Goal: Task Accomplishment & Management: Manage account settings

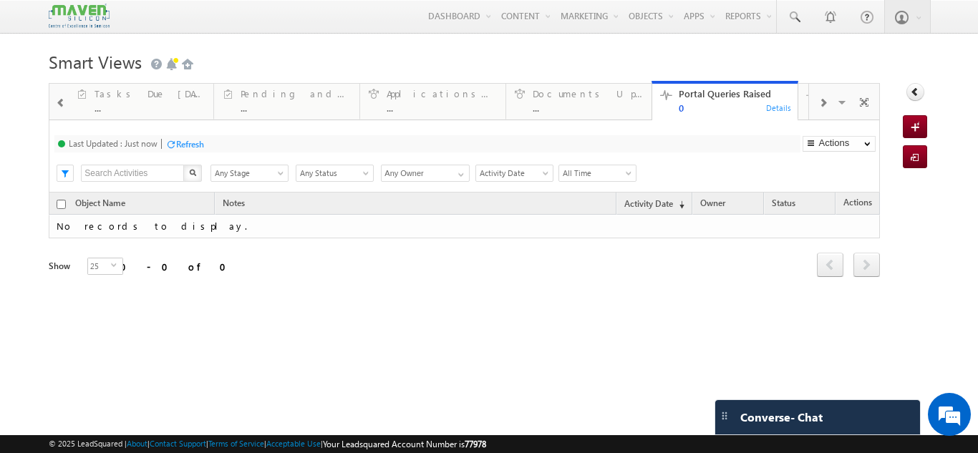
click at [52, 97] on div at bounding box center [61, 102] width 19 height 32
click at [51, 97] on div at bounding box center [59, 101] width 21 height 34
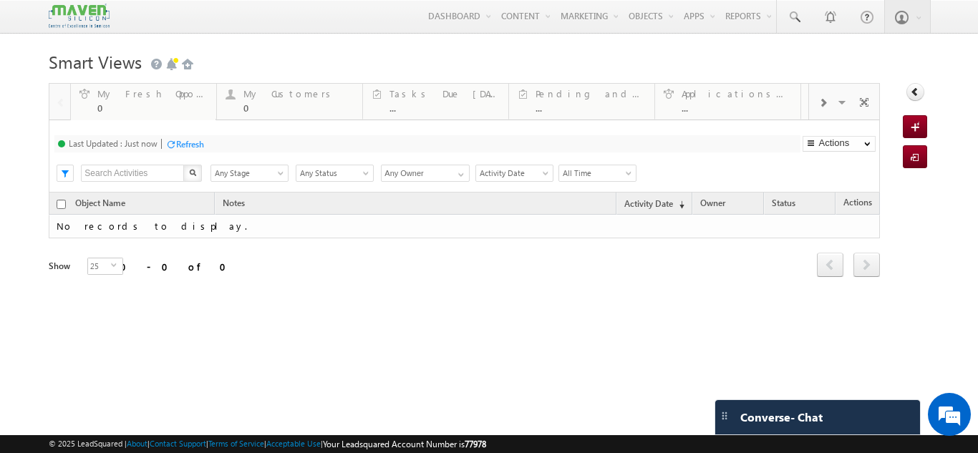
click at [51, 97] on div at bounding box center [59, 101] width 21 height 34
click at [157, 88] on div "My Fresh Opportunities 0" at bounding box center [152, 99] width 110 height 28
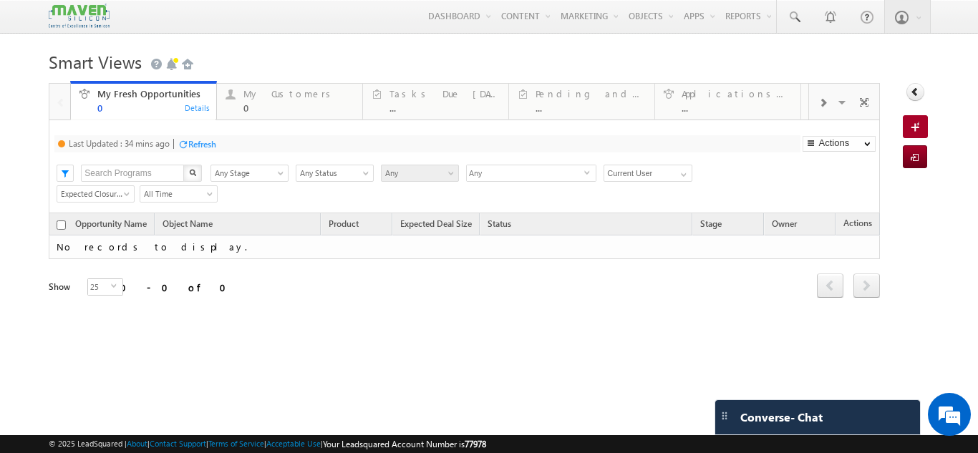
click at [200, 144] on div "Refresh" at bounding box center [202, 144] width 28 height 11
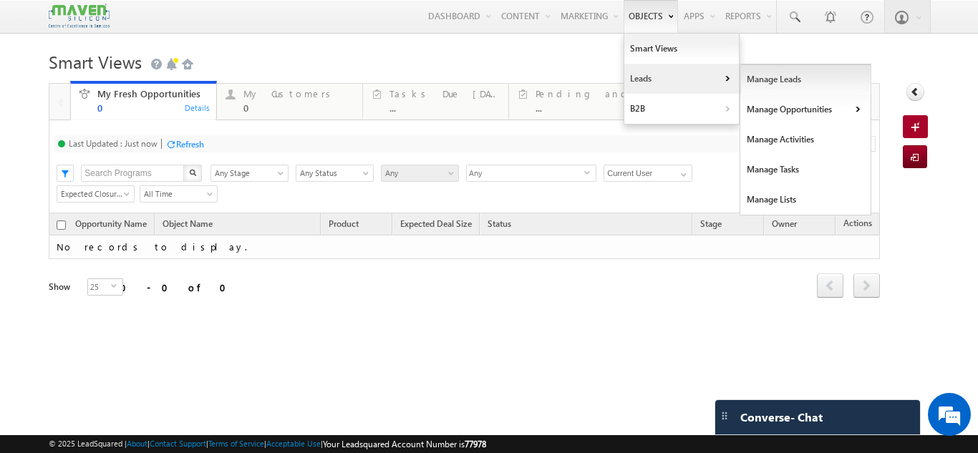
click at [762, 74] on link "Manage Leads" at bounding box center [805, 79] width 131 height 30
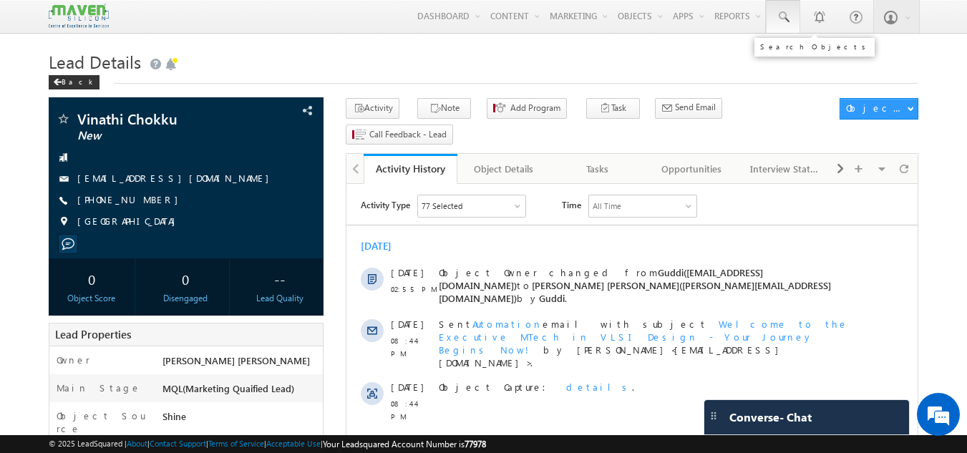
click at [776, 16] on span at bounding box center [783, 17] width 14 height 14
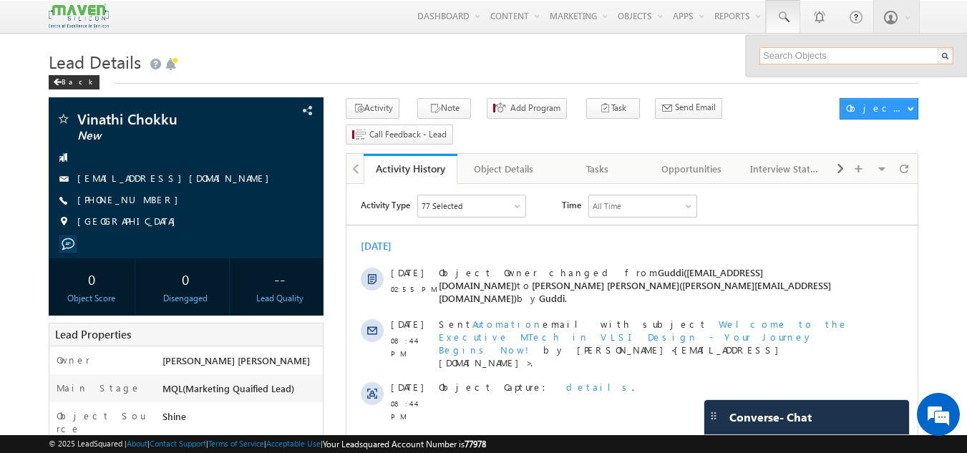
click at [774, 55] on input "text" at bounding box center [856, 55] width 194 height 17
click at [774, 55] on input "6210" at bounding box center [856, 55] width 194 height 17
click at [779, 52] on input "6211106310" at bounding box center [856, 55] width 194 height 17
click at [782, 56] on input "6201106310" at bounding box center [856, 55] width 194 height 17
click at [847, 57] on input "62011106310" at bounding box center [856, 55] width 194 height 17
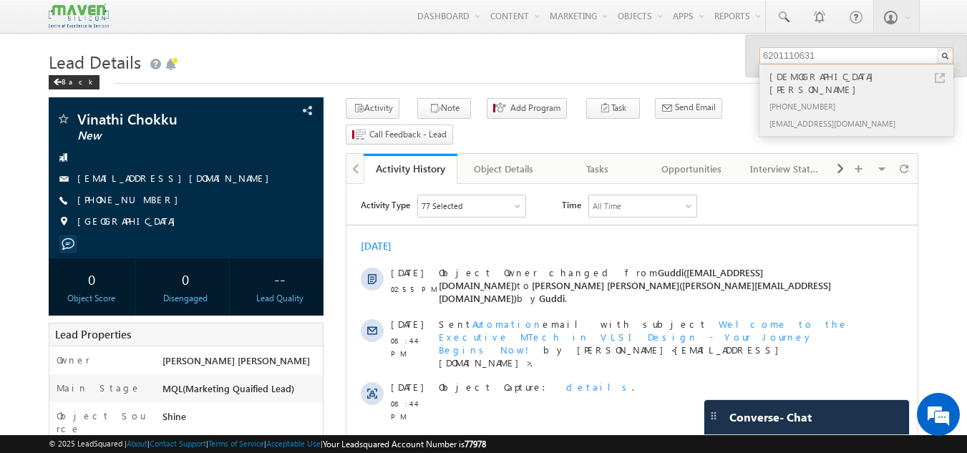
type input "6201110631"
click at [823, 97] on div "+91-6201110631" at bounding box center [862, 105] width 192 height 17
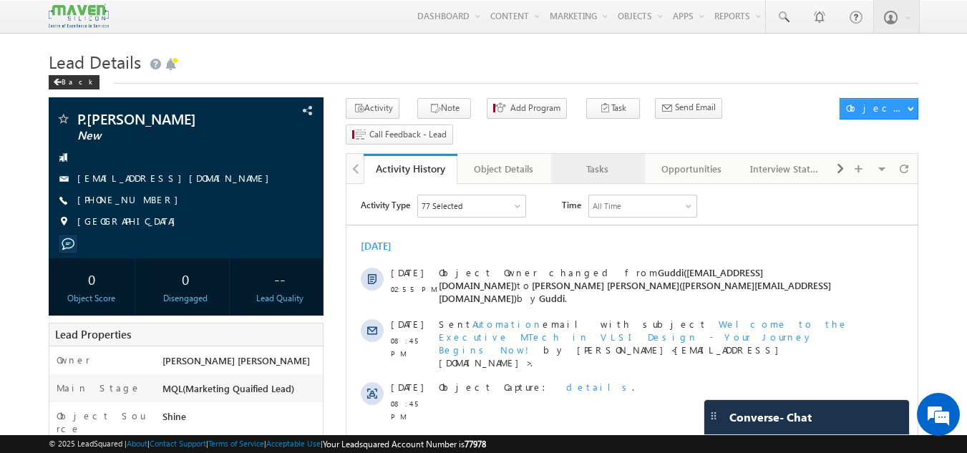
click at [599, 160] on div "Tasks" at bounding box center [597, 168] width 69 height 17
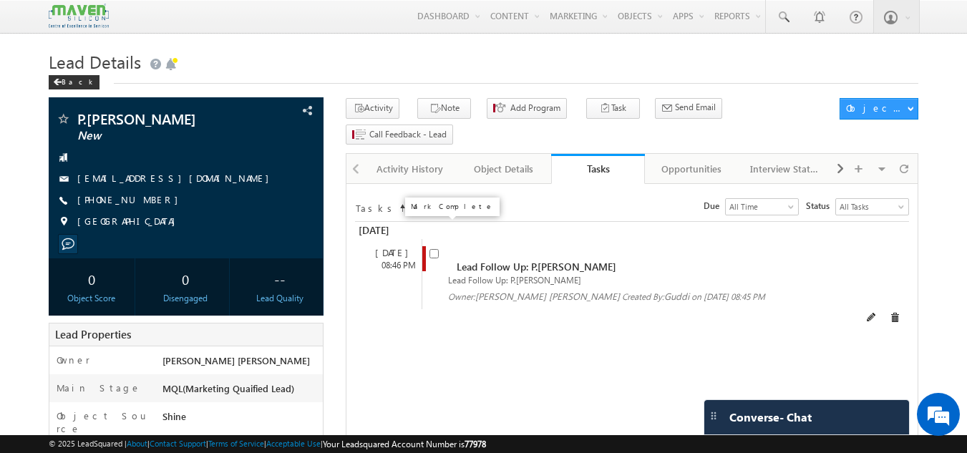
click at [430, 249] on input "checkbox" at bounding box center [433, 253] width 9 height 9
checkbox input "false"
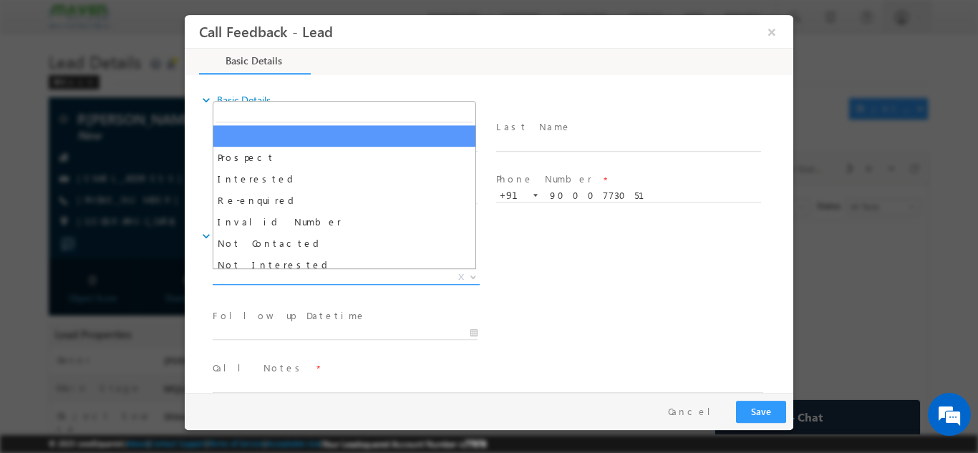
click at [344, 274] on span "X" at bounding box center [346, 277] width 267 height 14
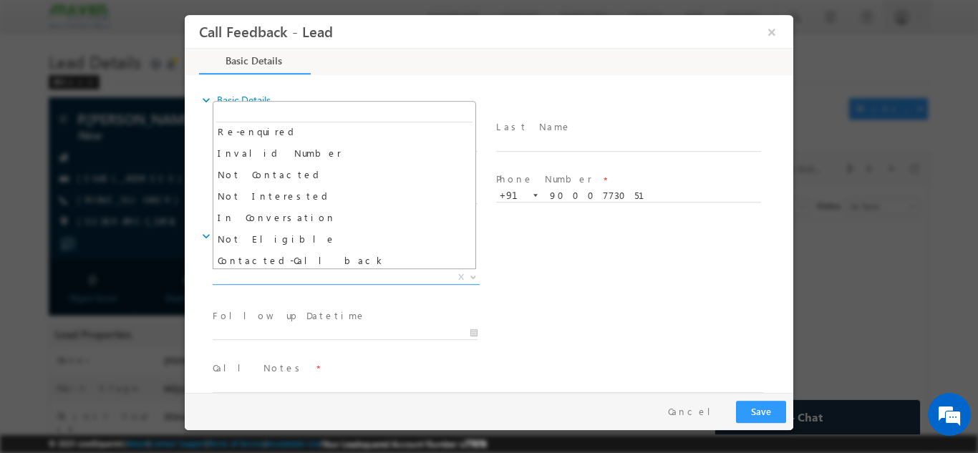
scroll to position [59, 0]
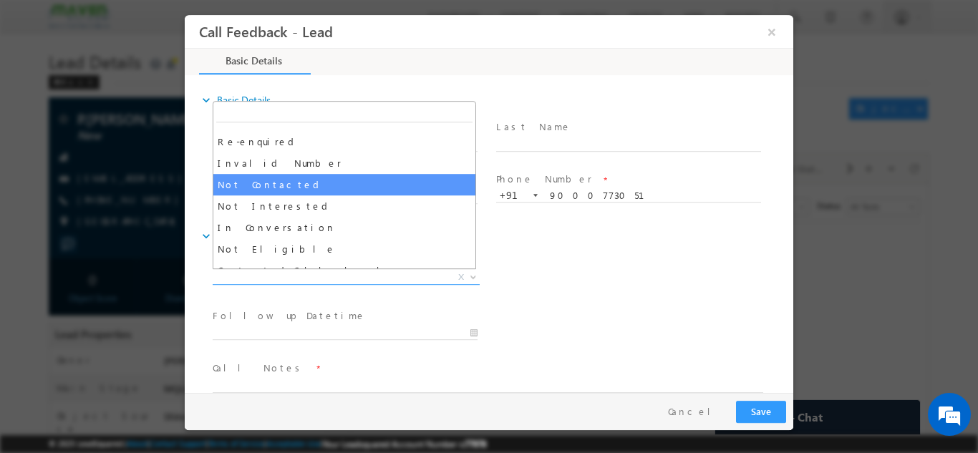
select select "Not Contacted"
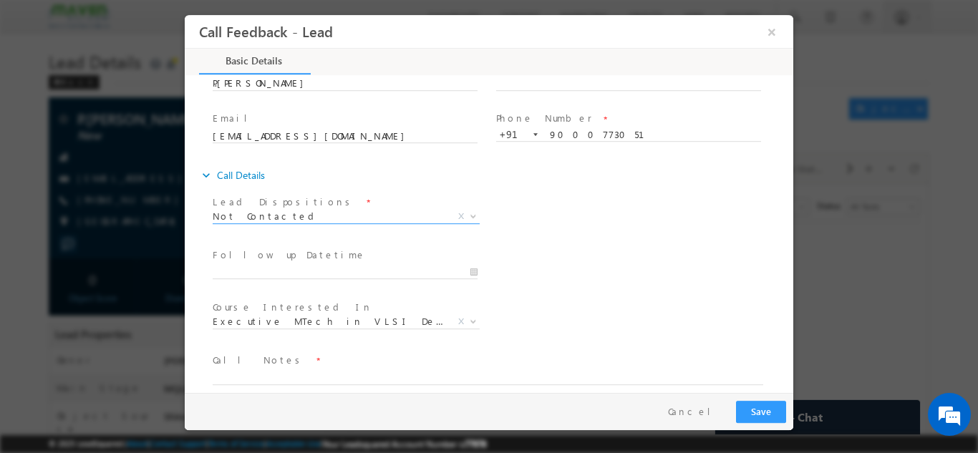
scroll to position [76, 0]
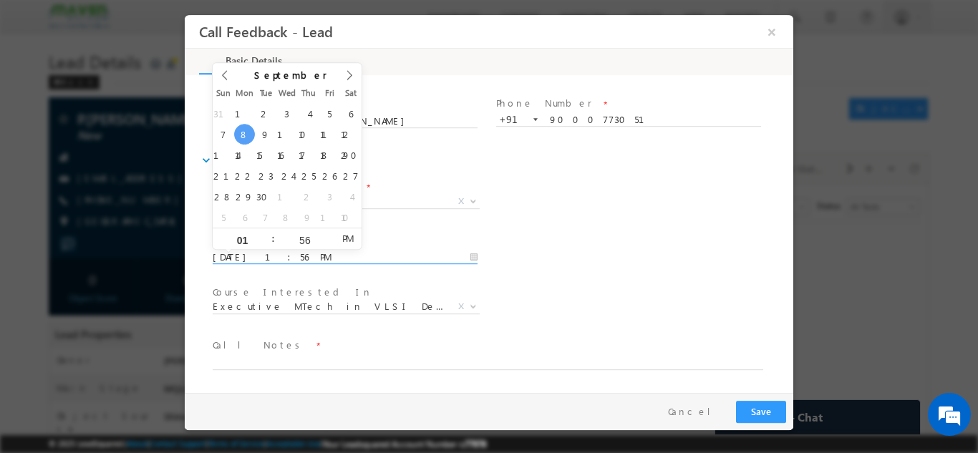
click at [332, 258] on input "08/09/2025 1:56 PM" at bounding box center [345, 257] width 265 height 14
type input "09/09/2025 1:56 PM"
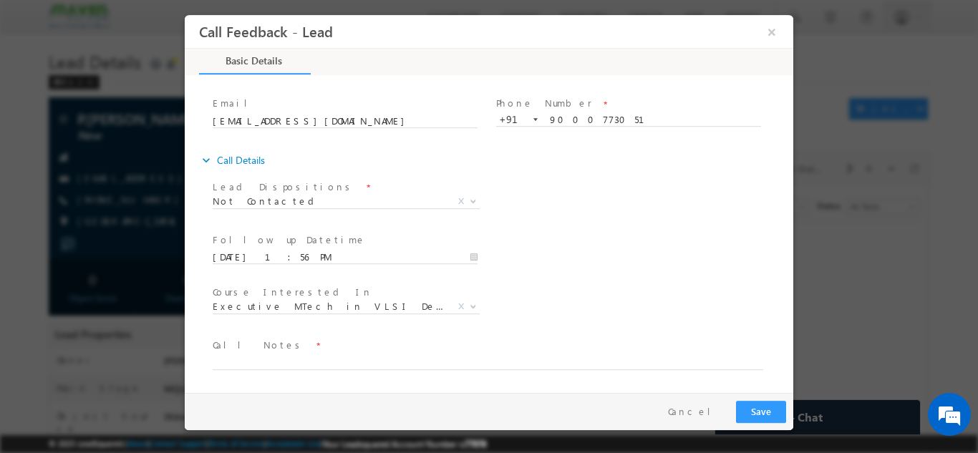
click at [537, 183] on div "Lead Dispositions * Prospect Interested Re-enquired Invalid Number Not Contacte…" at bounding box center [501, 202] width 583 height 53
click at [334, 359] on textarea at bounding box center [488, 361] width 550 height 16
type textarea "dnp"
click at [783, 404] on button "Save" at bounding box center [761, 411] width 50 height 22
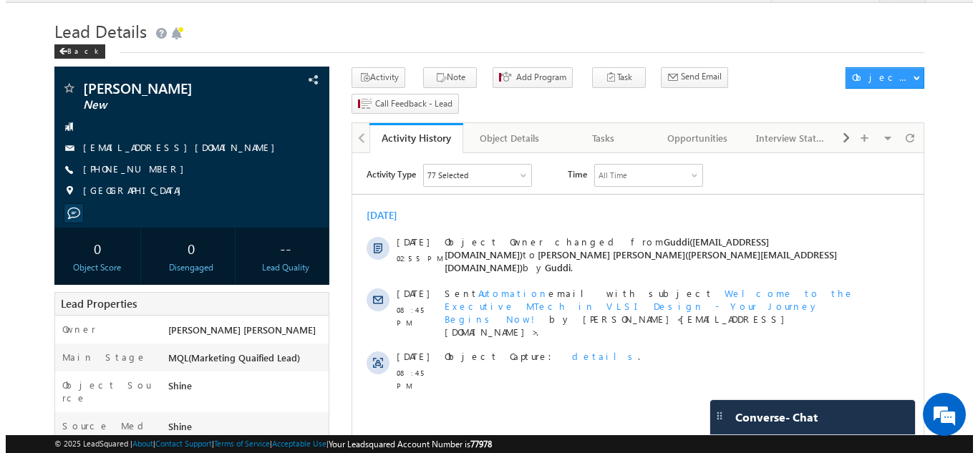
scroll to position [31, 0]
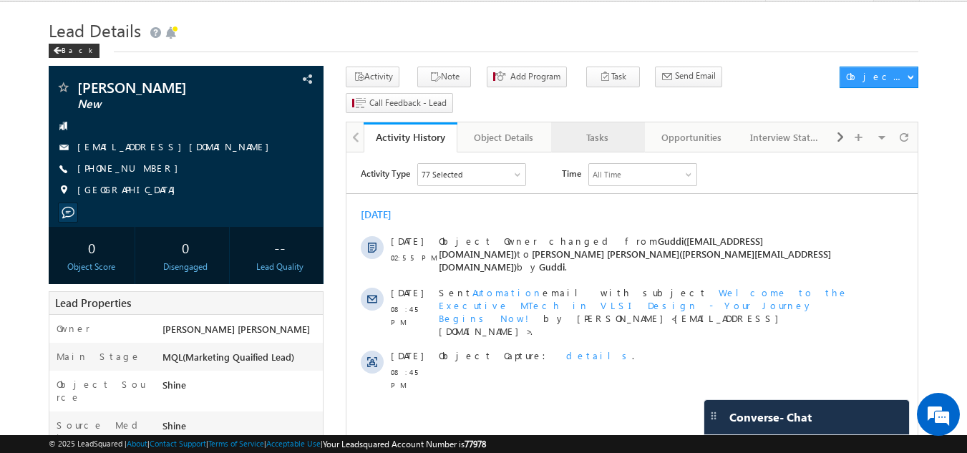
click at [596, 129] on div "Tasks" at bounding box center [597, 137] width 69 height 17
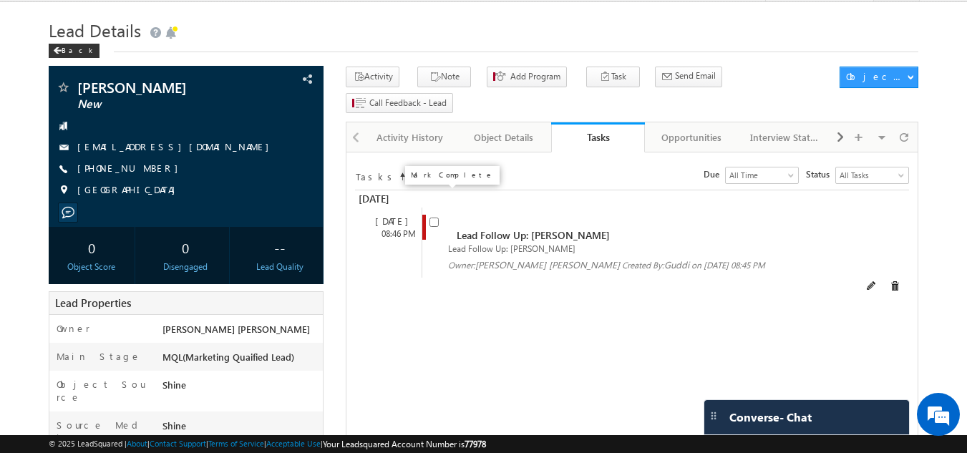
click at [430, 218] on input "checkbox" at bounding box center [433, 222] width 9 height 9
checkbox input "false"
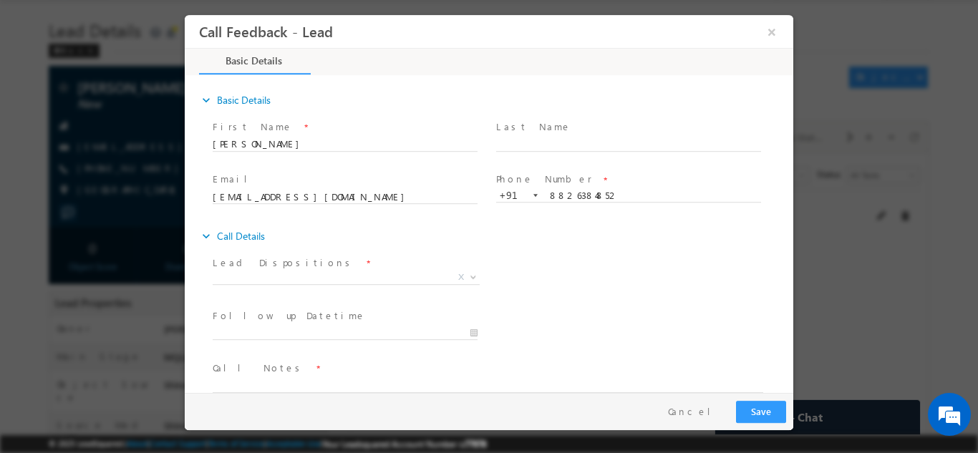
scroll to position [23, 0]
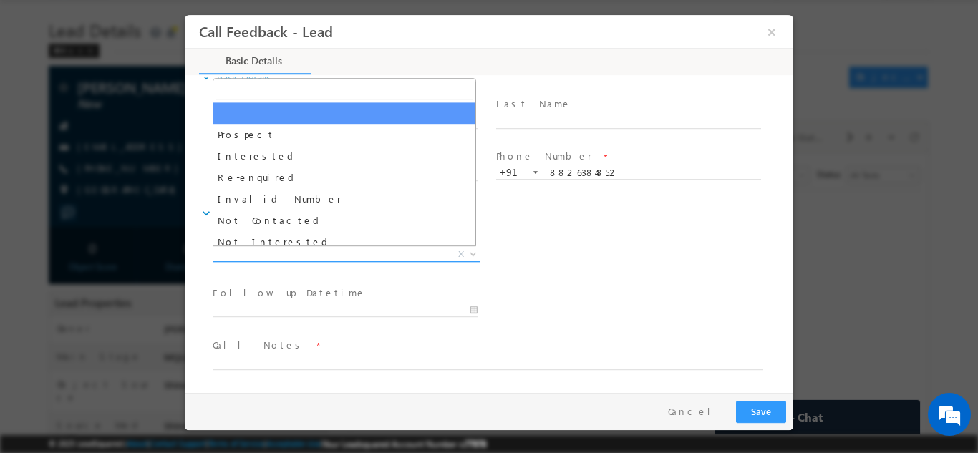
click at [344, 251] on span "X" at bounding box center [346, 254] width 267 height 14
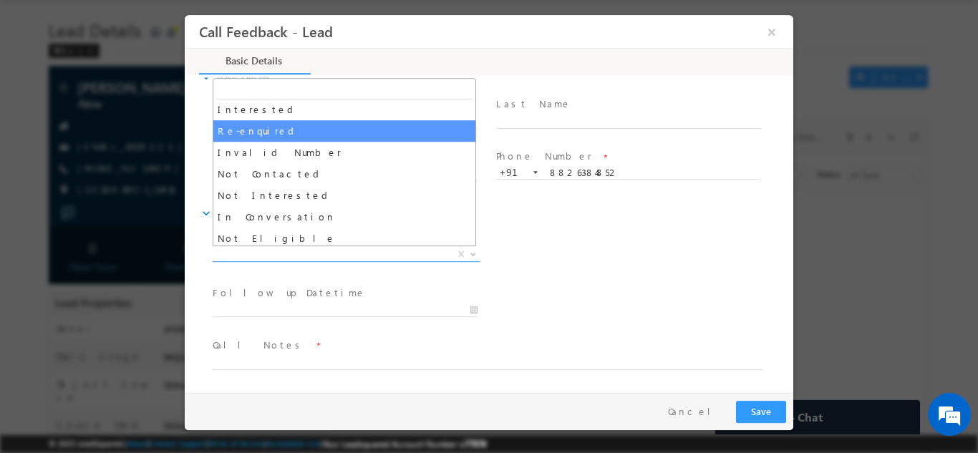
scroll to position [46, 0]
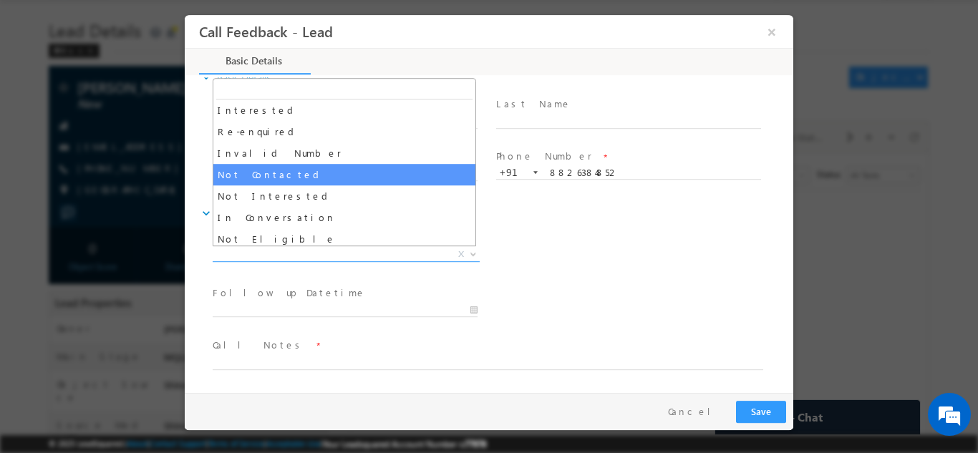
select select "Not Contacted"
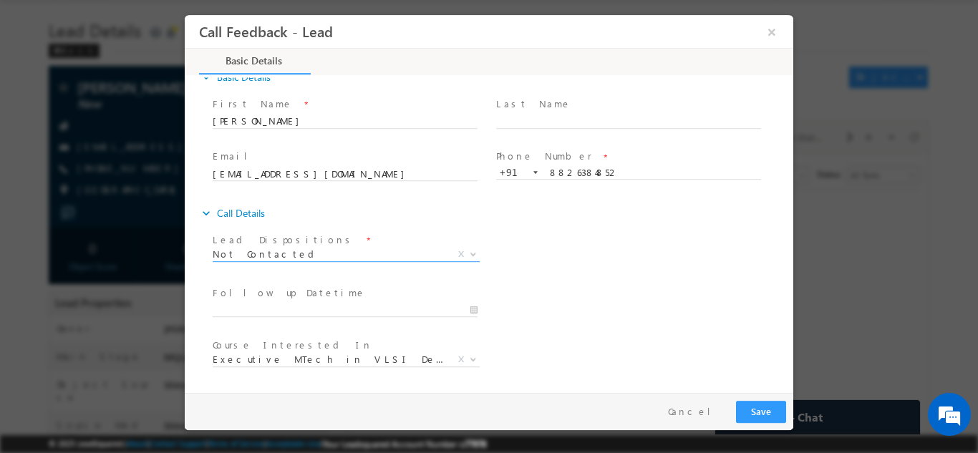
scroll to position [76, 0]
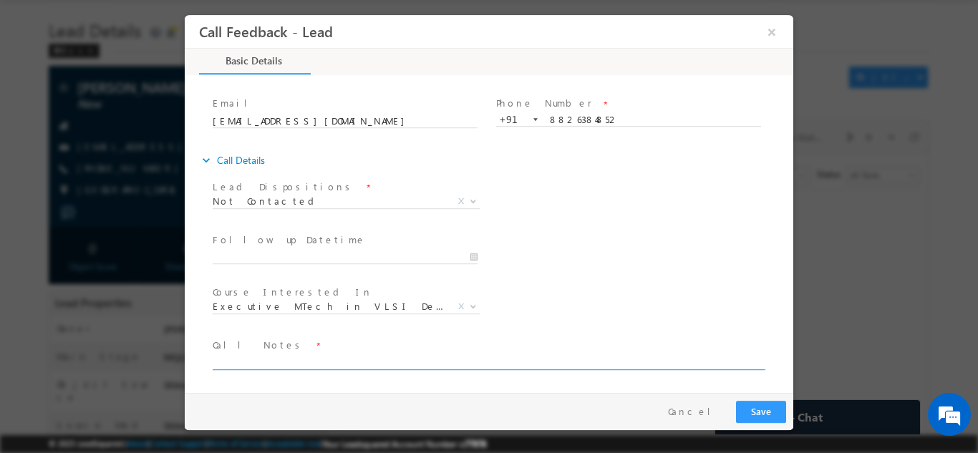
click at [313, 360] on textarea at bounding box center [488, 361] width 550 height 16
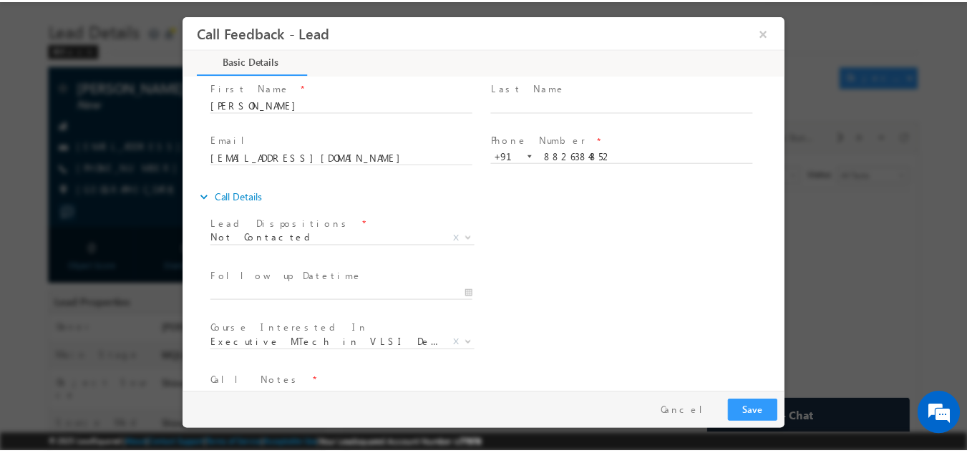
scroll to position [36, 0]
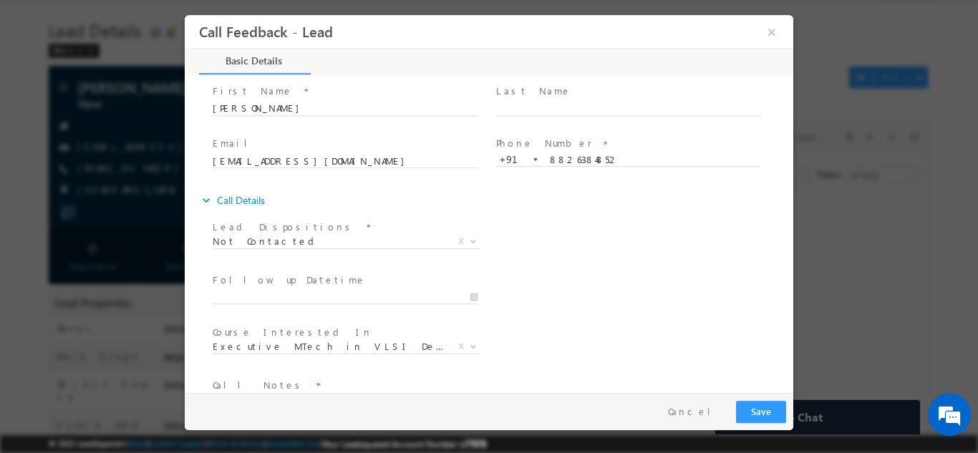
type textarea "dnp"
click at [756, 405] on button "Save" at bounding box center [761, 411] width 50 height 22
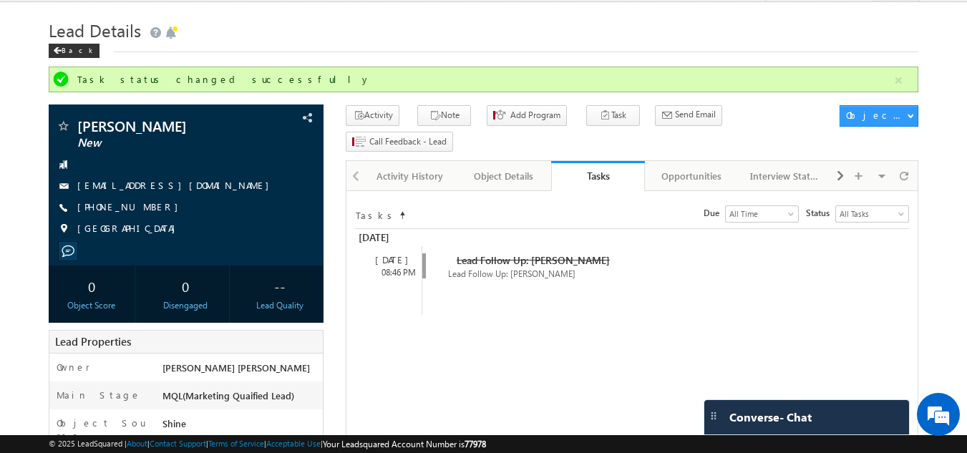
click at [756, 411] on span "Converse - Chat" at bounding box center [770, 417] width 82 height 13
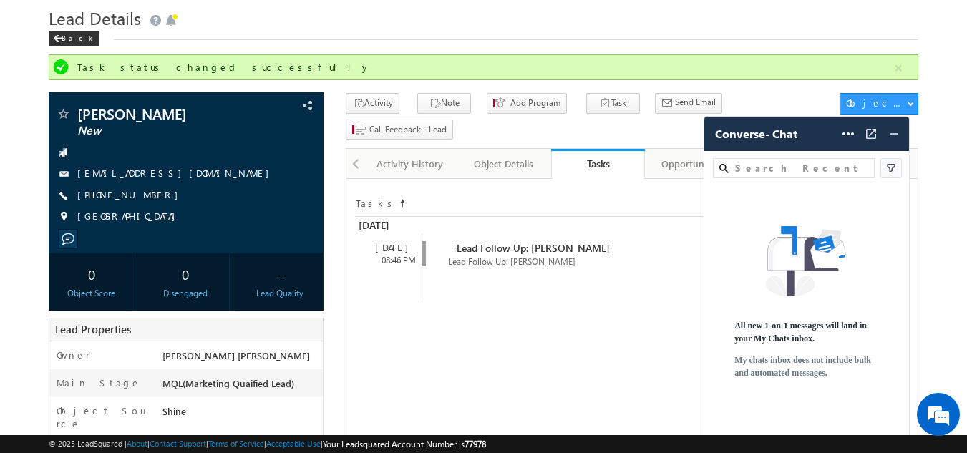
scroll to position [44, 0]
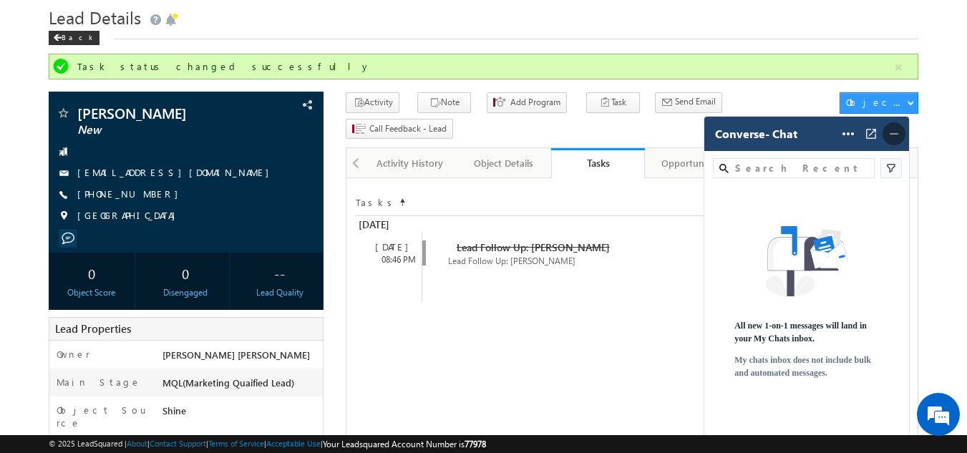
click at [897, 135] on img at bounding box center [894, 134] width 14 height 14
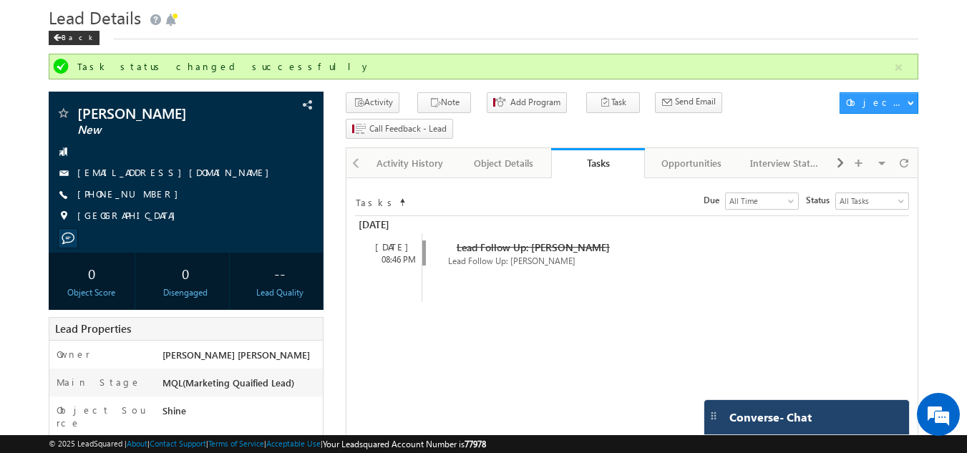
click at [463, 19] on h1 "Lead Details" at bounding box center [484, 16] width 870 height 28
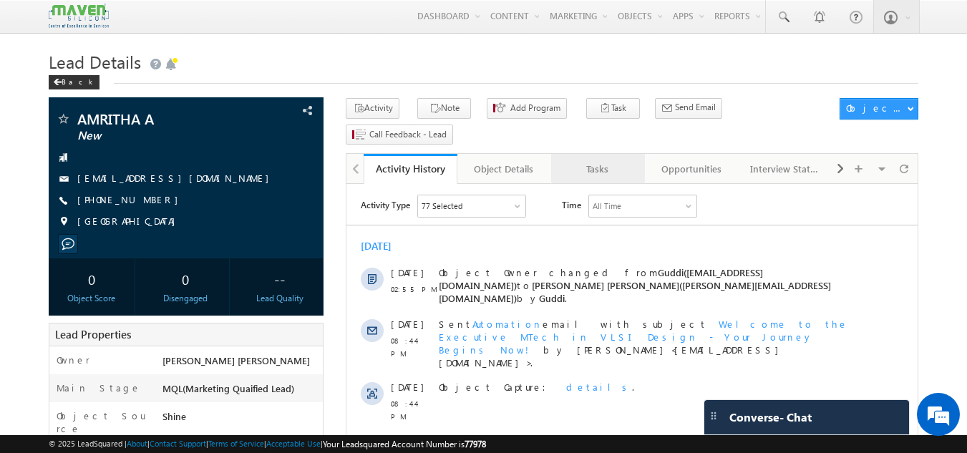
click at [590, 160] on div "Tasks" at bounding box center [597, 168] width 69 height 17
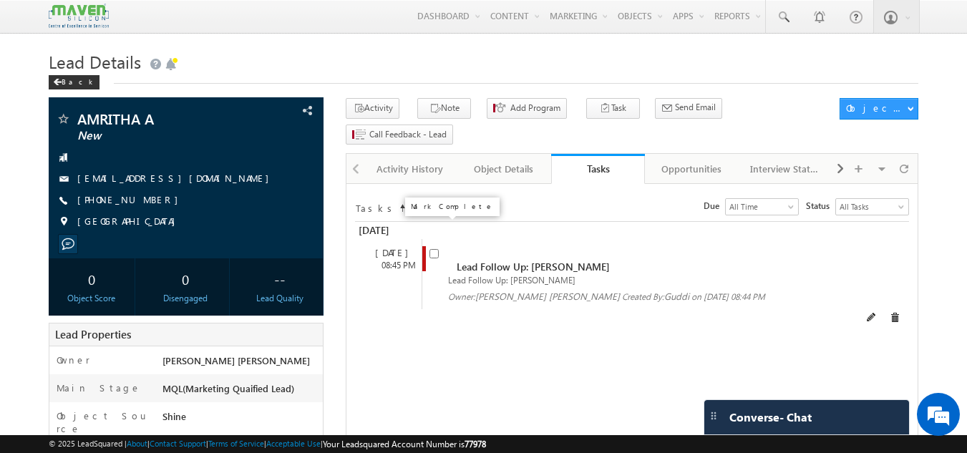
click at [433, 249] on input "checkbox" at bounding box center [433, 253] width 9 height 9
checkbox input "false"
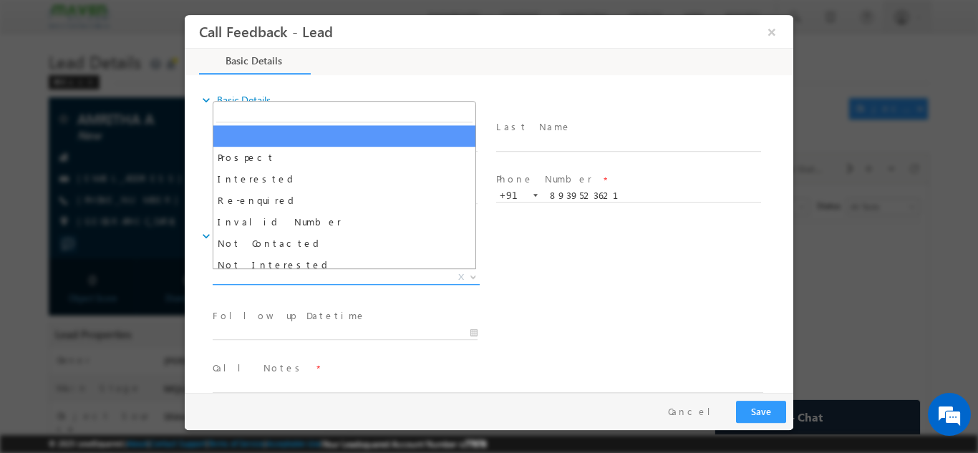
click at [378, 279] on span "X" at bounding box center [346, 277] width 267 height 14
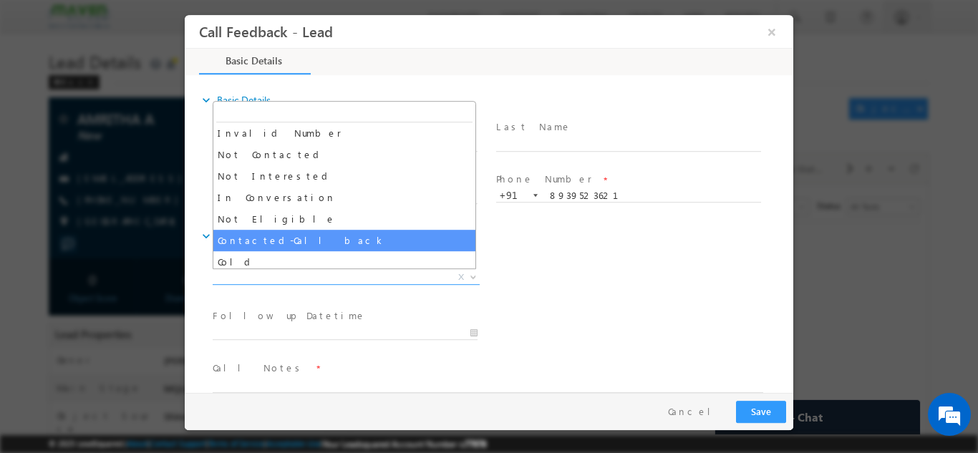
scroll to position [88, 0]
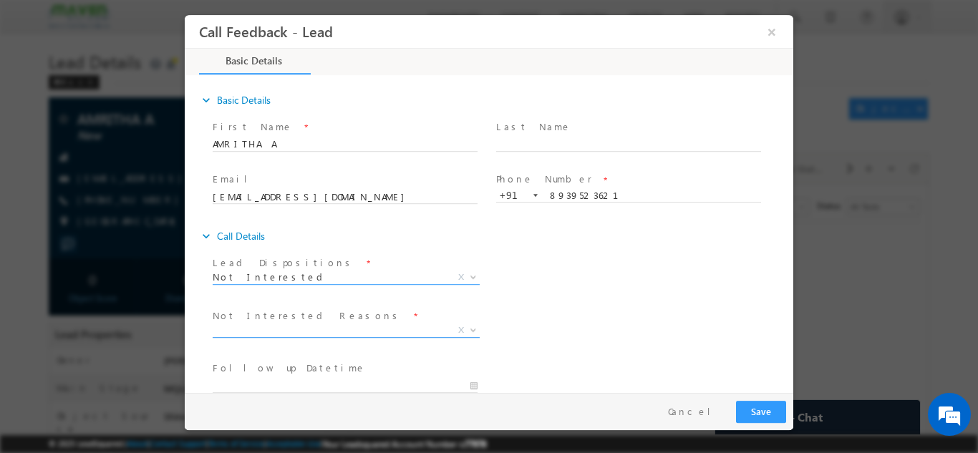
click at [317, 327] on span "X" at bounding box center [346, 330] width 267 height 14
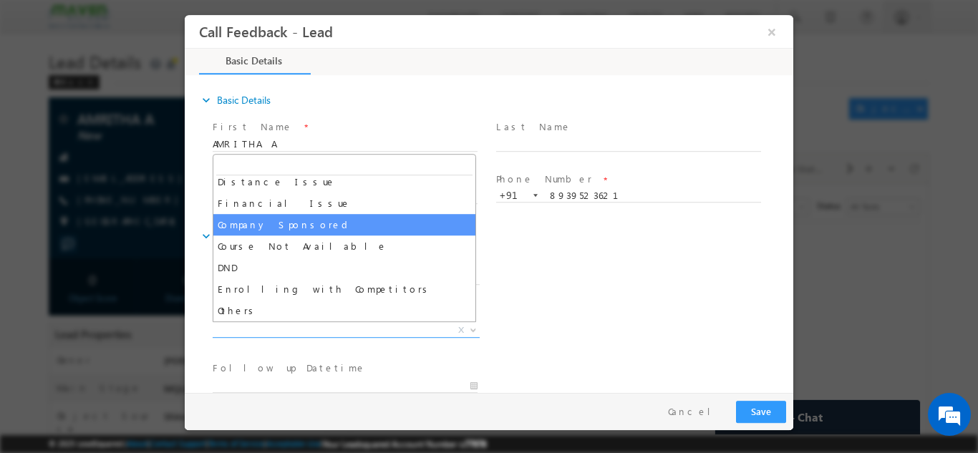
scroll to position [0, 0]
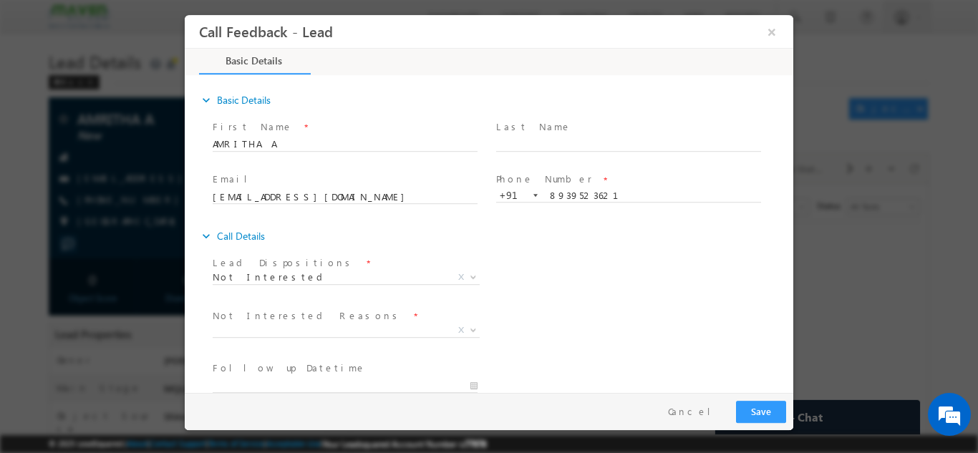
click at [573, 243] on div "expand_more Call Details" at bounding box center [496, 236] width 594 height 26
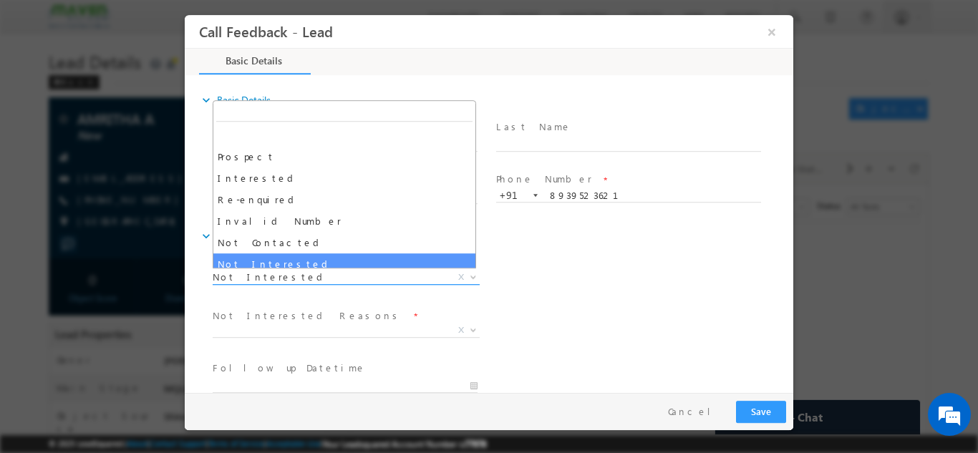
click at [336, 275] on span "Not Interested" at bounding box center [329, 276] width 233 height 13
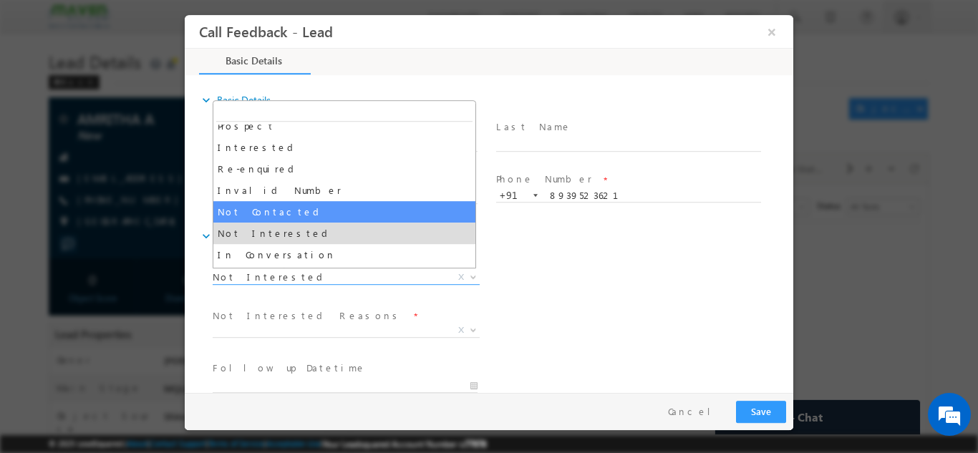
scroll to position [31, 0]
select select "Not Contacted"
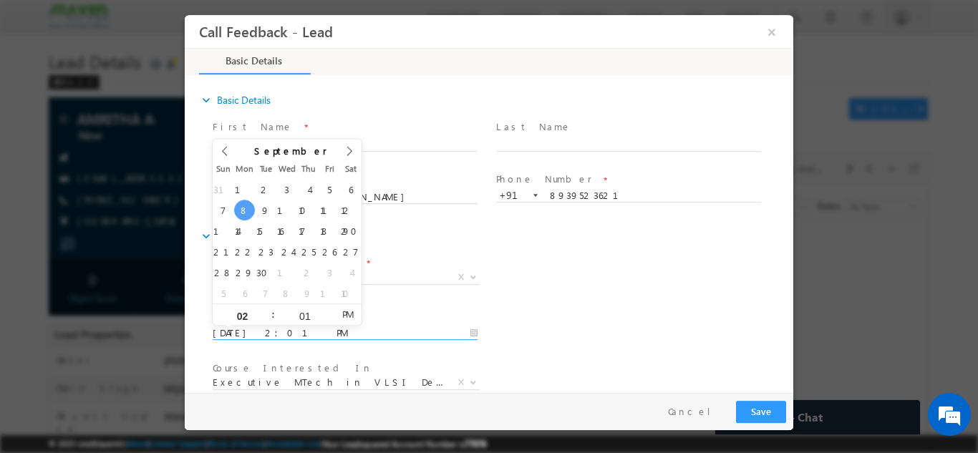
click at [339, 331] on input "08/09/2025 2:01 PM" at bounding box center [345, 333] width 265 height 14
type input "09/09/2025 2:01 PM"
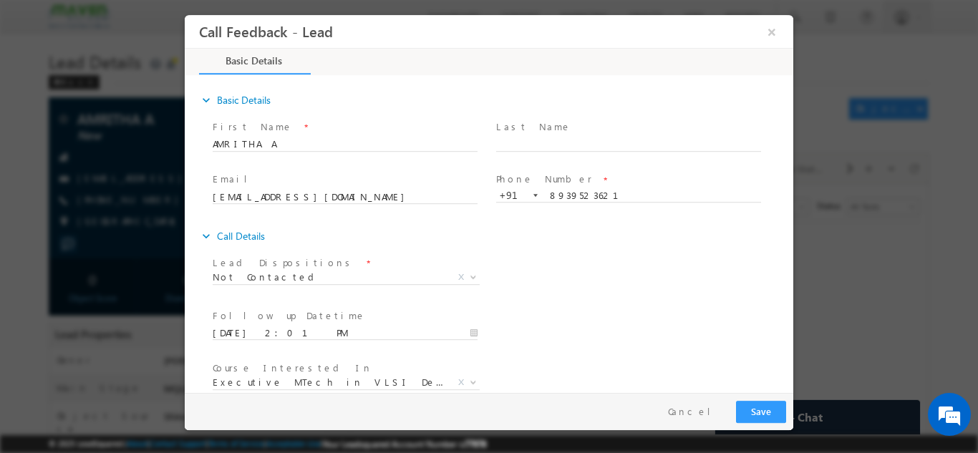
click at [546, 264] on div "Lead Dispositions * Prospect Interested Re-enquired Invalid Number Not Contacte…" at bounding box center [501, 278] width 583 height 53
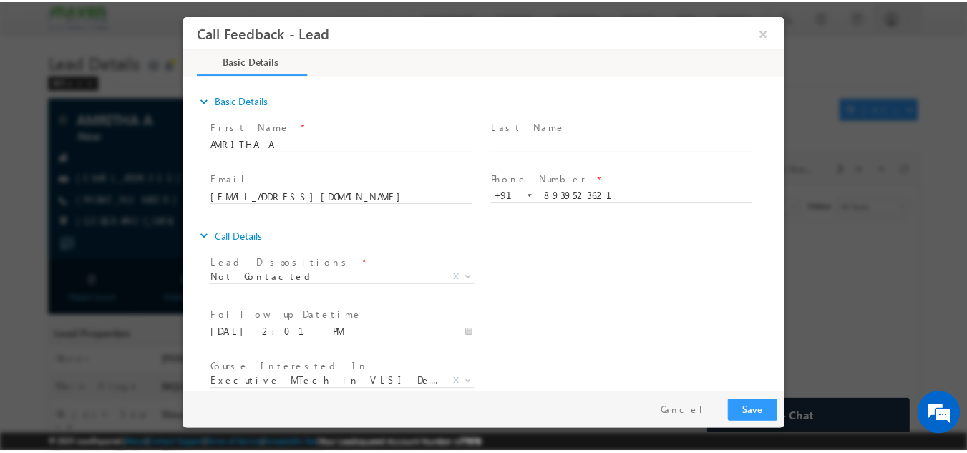
scroll to position [76, 0]
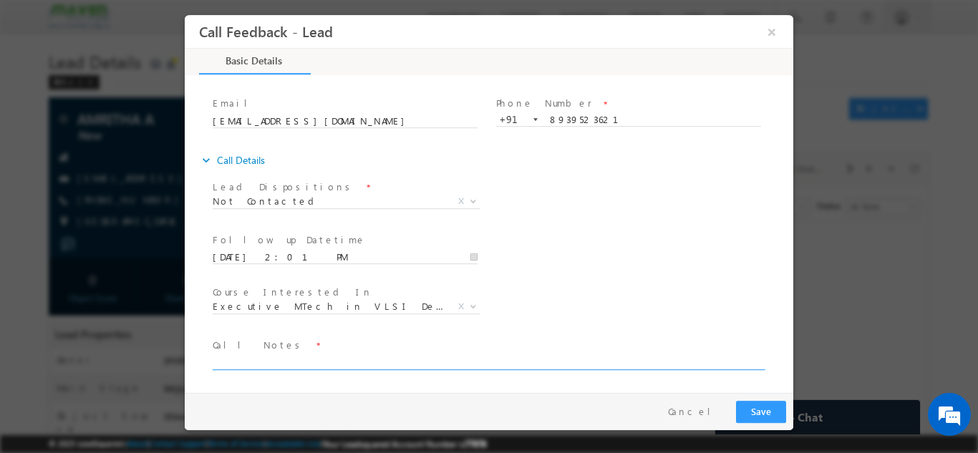
click at [422, 354] on textarea at bounding box center [488, 361] width 550 height 16
type textarea "dnp"
click at [769, 394] on div "Pay & Save Save Cancel" at bounding box center [492, 410] width 615 height 37
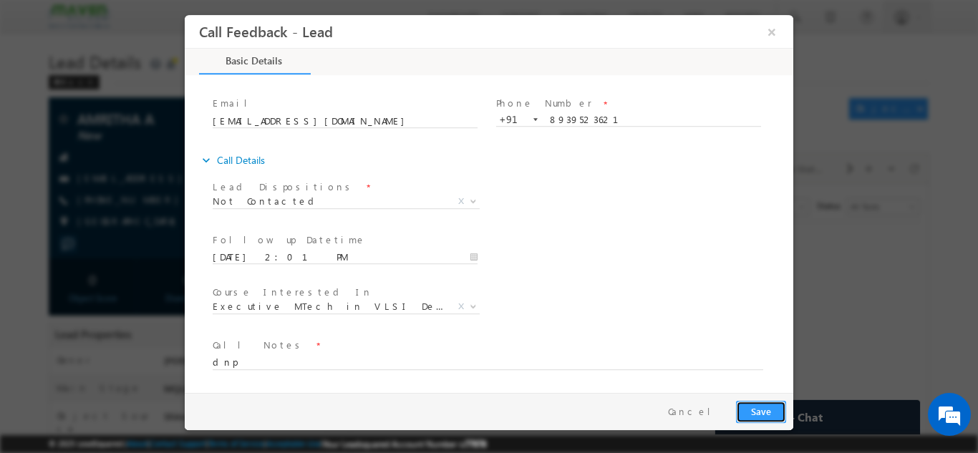
click at [763, 404] on button "Save" at bounding box center [761, 411] width 50 height 22
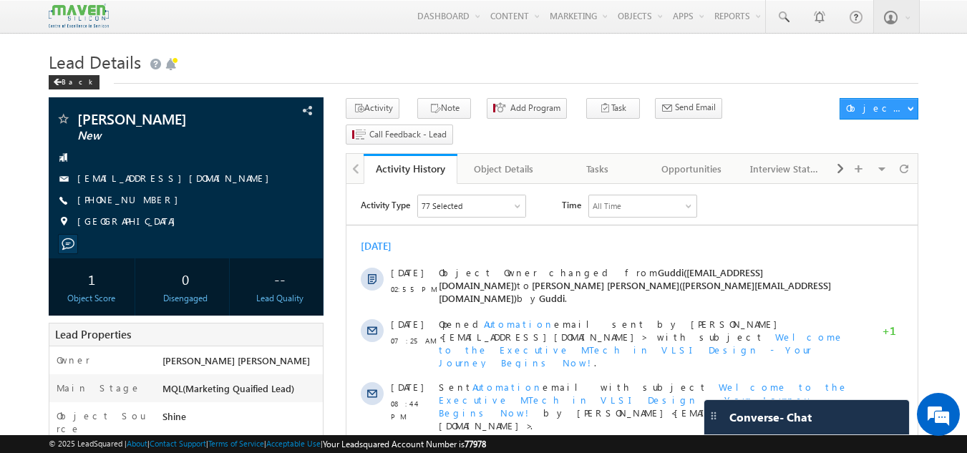
click at [168, 92] on div "Lead Details Back" at bounding box center [484, 73] width 870 height 52
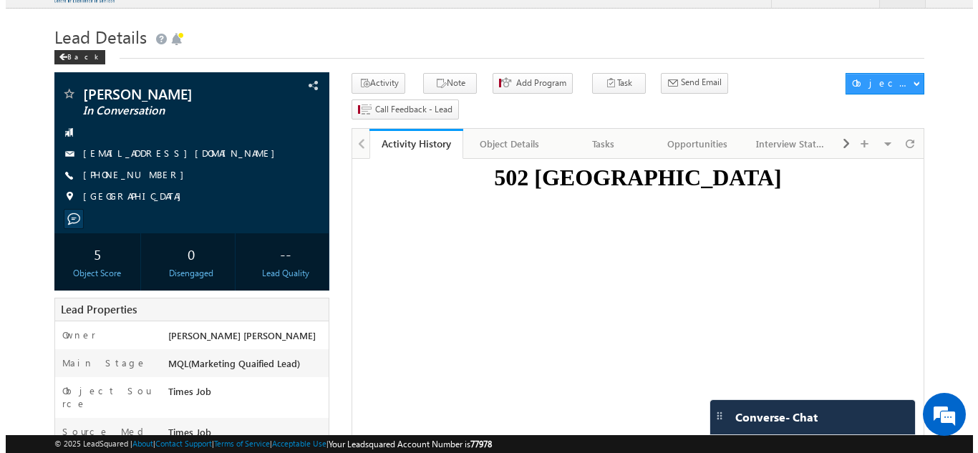
scroll to position [26, 0]
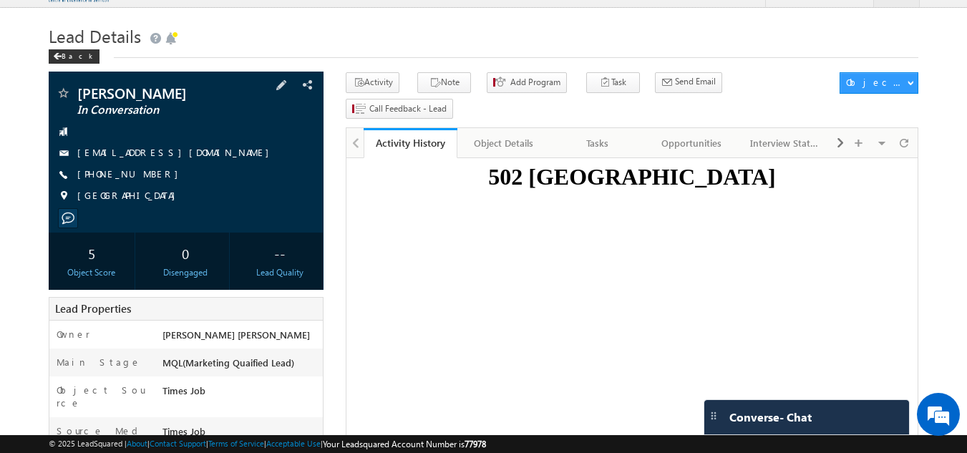
click at [125, 177] on span "+91-8970250803" at bounding box center [131, 174] width 108 height 14
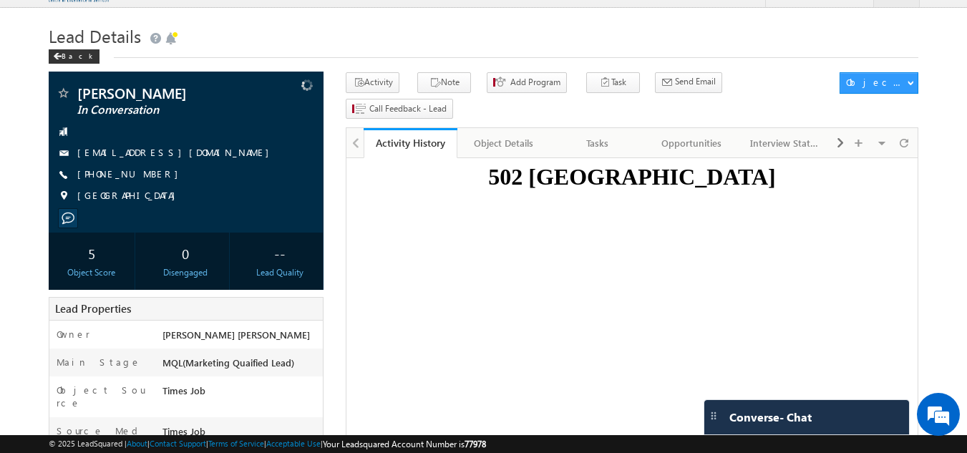
click at [125, 177] on span "+91-8970250803" at bounding box center [131, 174] width 108 height 14
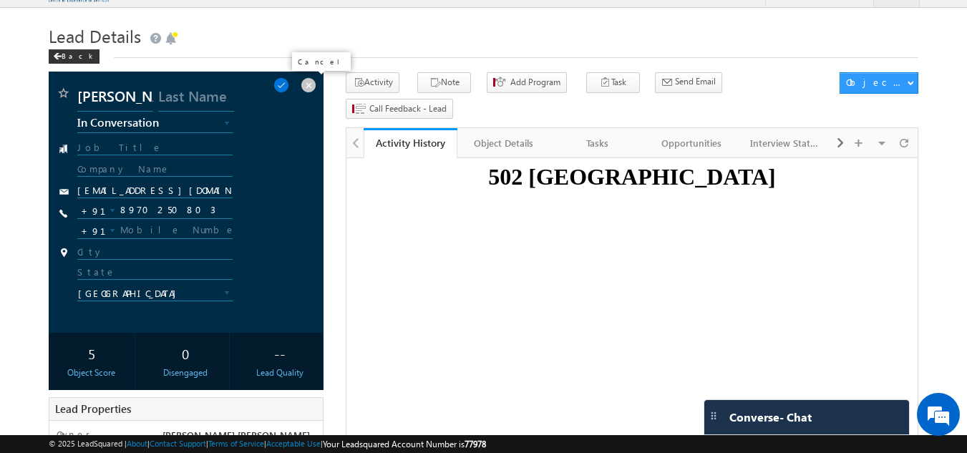
click at [311, 86] on span at bounding box center [309, 85] width 16 height 16
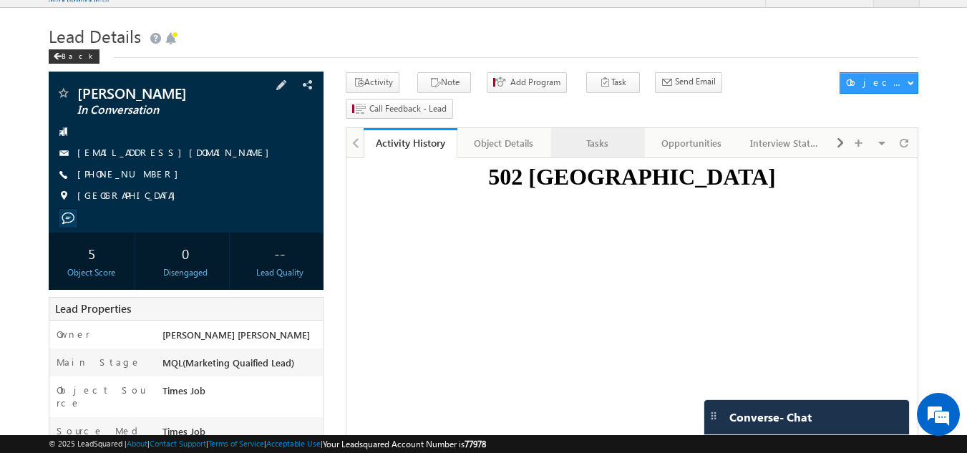
click at [593, 128] on link "Tasks" at bounding box center [598, 143] width 94 height 30
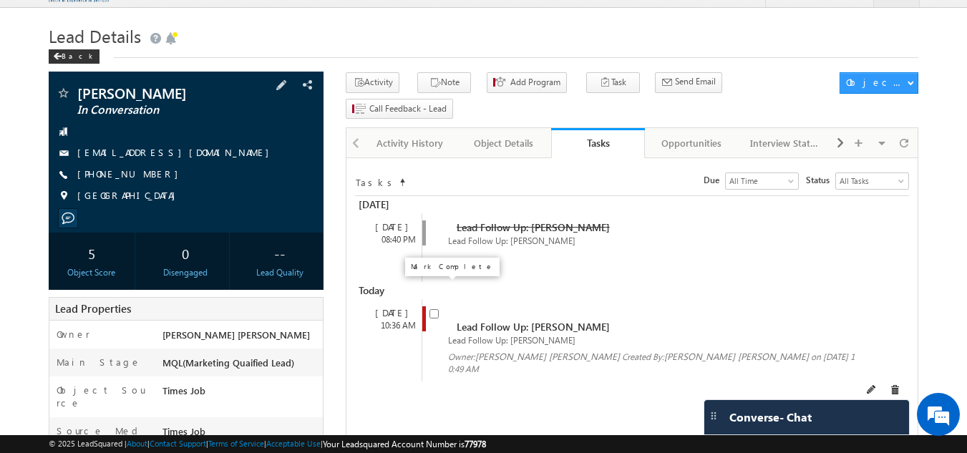
click at [434, 309] on input "checkbox" at bounding box center [433, 313] width 9 height 9
checkbox input "false"
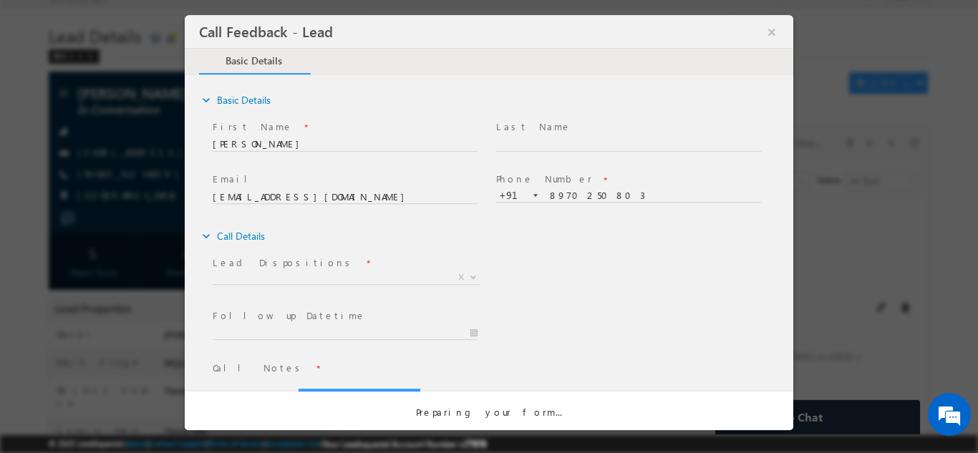
scroll to position [0, 0]
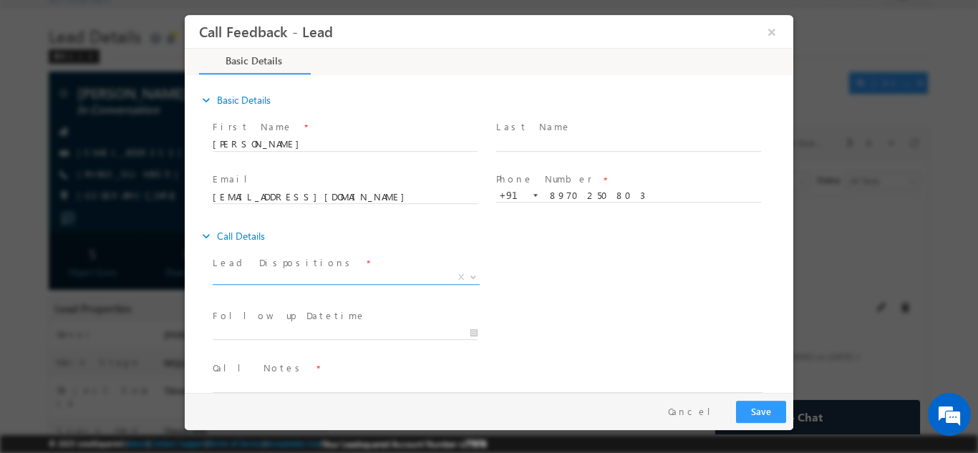
click at [434, 286] on span "X" at bounding box center [346, 280] width 267 height 14
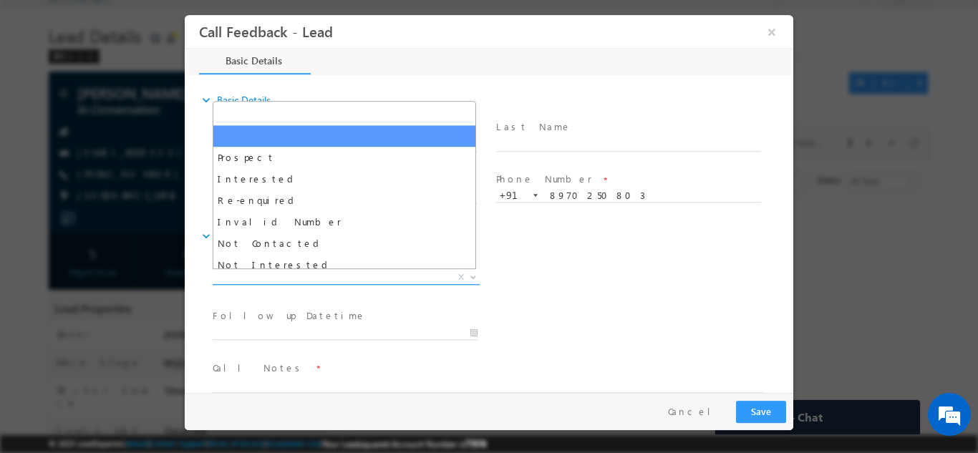
drag, startPoint x: 414, startPoint y: 271, endPoint x: 337, endPoint y: 276, distance: 76.7
click at [337, 276] on span "X" at bounding box center [346, 277] width 267 height 14
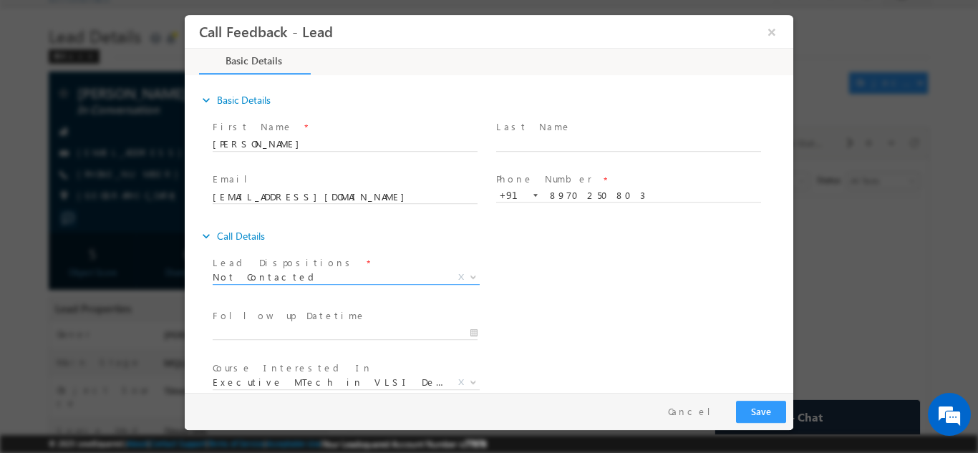
scroll to position [76, 0]
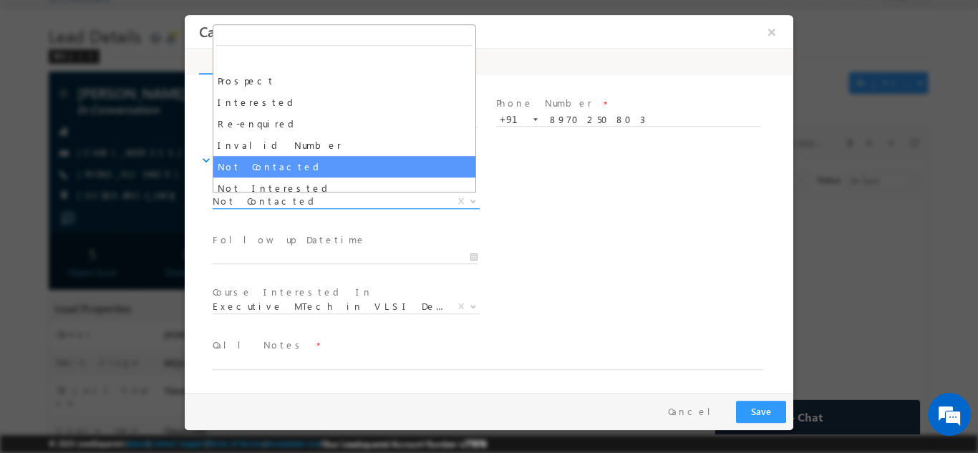
drag, startPoint x: 384, startPoint y: 203, endPoint x: 354, endPoint y: 202, distance: 29.4
click at [354, 202] on span "Not Contacted" at bounding box center [329, 200] width 233 height 13
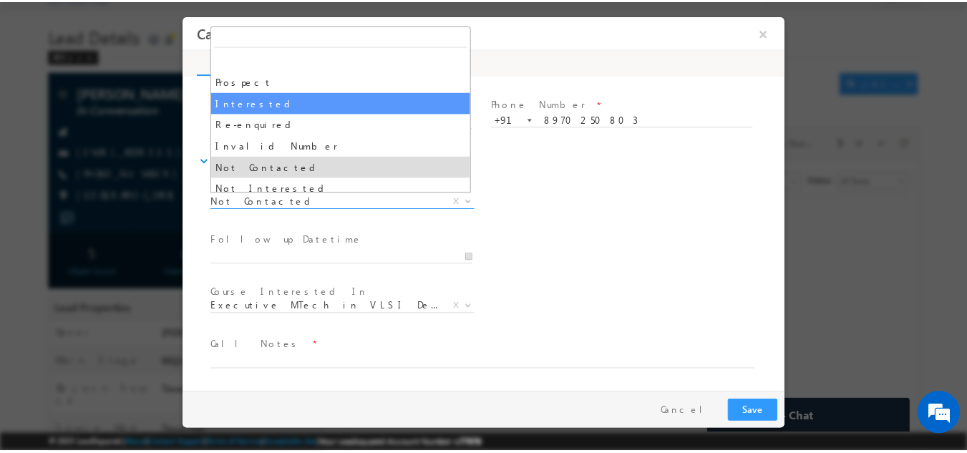
scroll to position [136, 0]
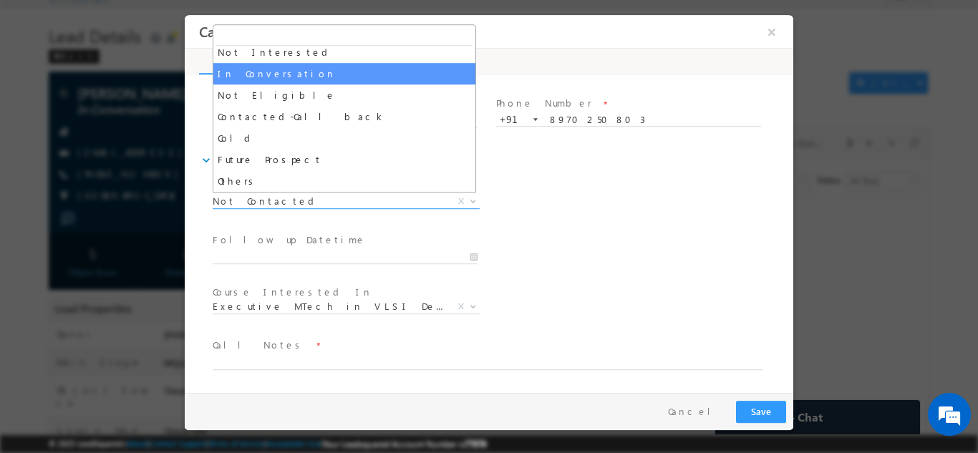
select select "In Conversation"
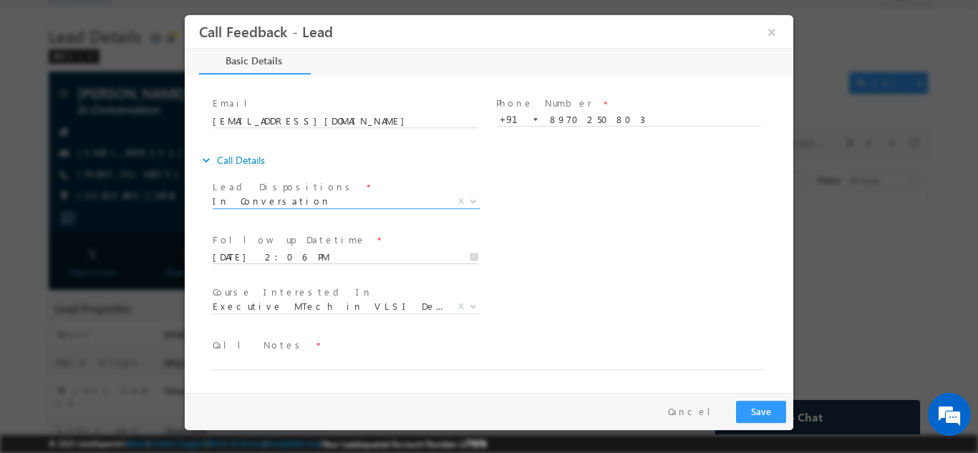
drag, startPoint x: 357, startPoint y: 72, endPoint x: 279, endPoint y: 254, distance: 197.8
drag, startPoint x: 279, startPoint y: 254, endPoint x: 622, endPoint y: 177, distance: 351.4
click at [622, 177] on div "Lead Dispositions * Prospect Interested Re-enquired Invalid Number Not Contacte…" at bounding box center [501, 202] width 583 height 53
click at [350, 253] on input "08/09/2025 2:06 PM" at bounding box center [345, 257] width 265 height 14
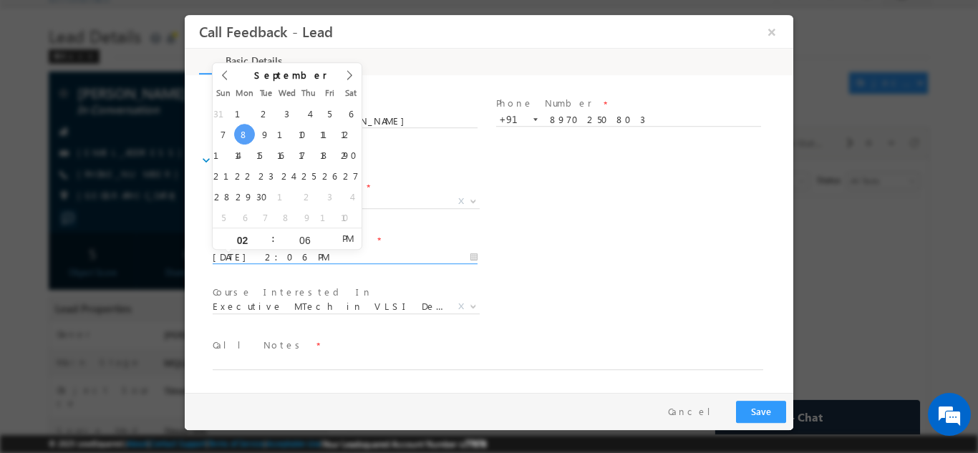
click at [350, 253] on input "08/09/2025 2:06 PM" at bounding box center [345, 257] width 265 height 14
type input "09/09/2025 2:06 PM"
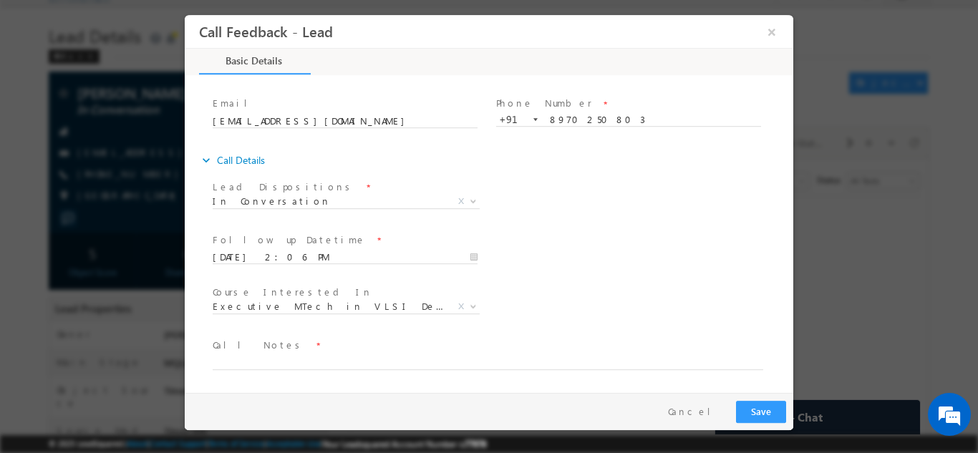
click at [669, 233] on div "Follow up Datetime * 09/09/2025 2:06 PM Program Type * Long Term Short Term X" at bounding box center [501, 255] width 583 height 53
click at [346, 358] on textarea at bounding box center [488, 361] width 550 height 16
type textarea "dnp"
click at [755, 401] on button "Save" at bounding box center [761, 411] width 50 height 22
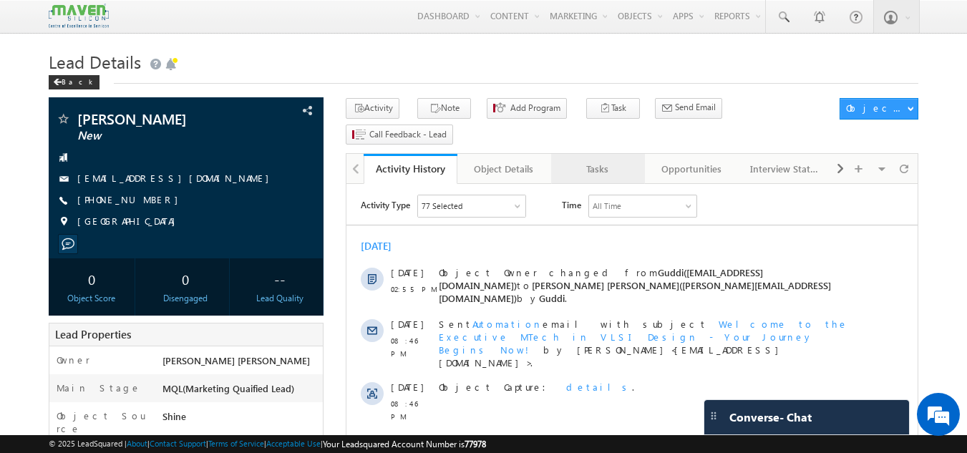
click at [562, 154] on link "Tasks" at bounding box center [598, 169] width 94 height 30
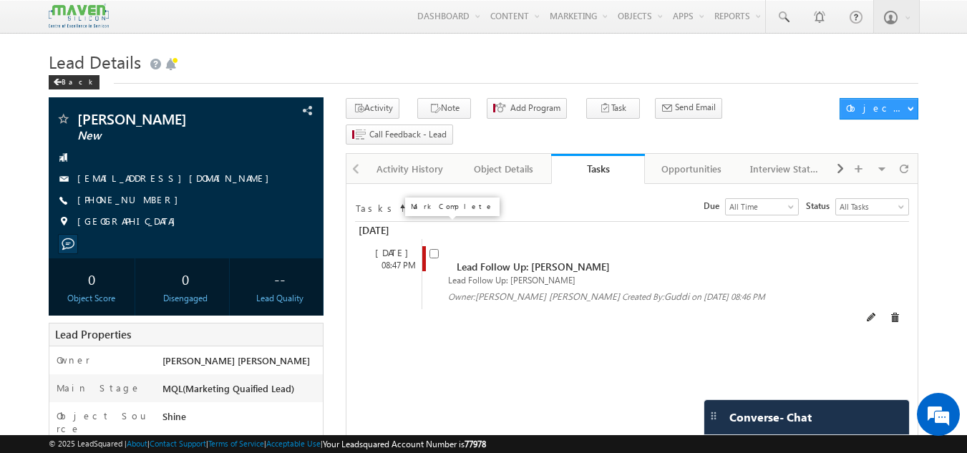
click at [437, 249] on input "checkbox" at bounding box center [433, 253] width 9 height 9
checkbox input "false"
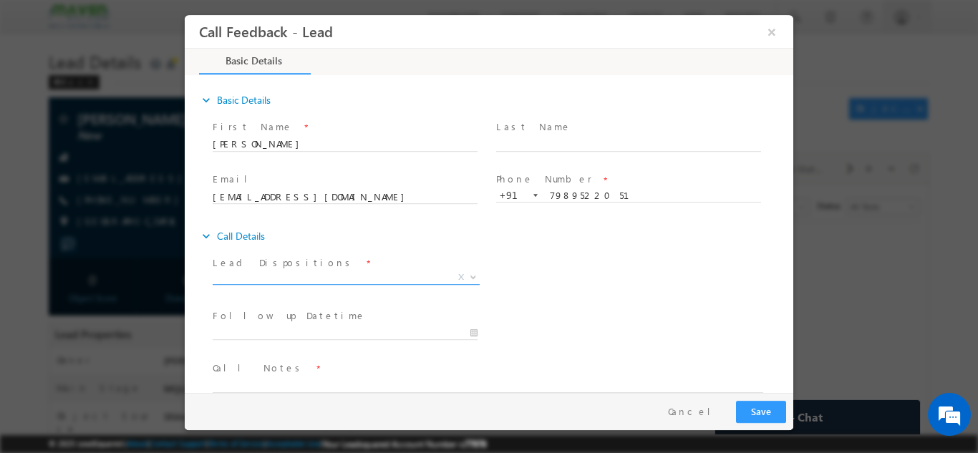
click at [334, 282] on span "X" at bounding box center [346, 277] width 267 height 14
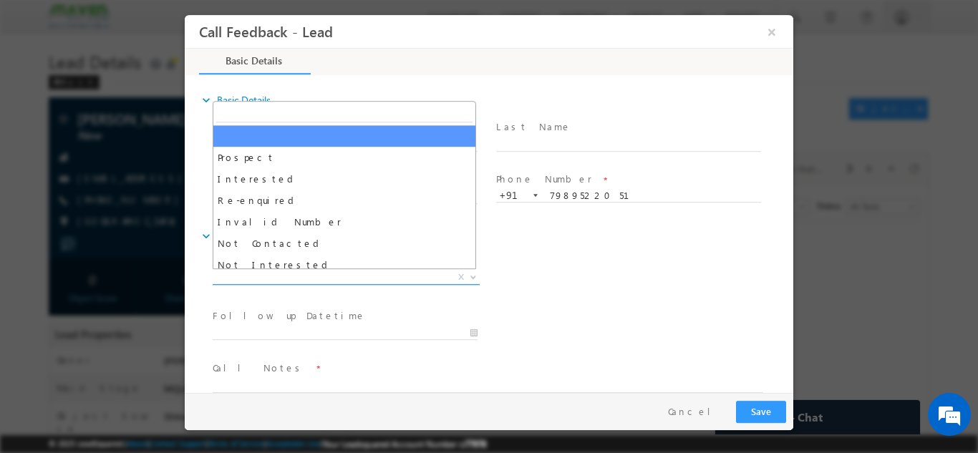
click at [334, 282] on span "X" at bounding box center [346, 277] width 267 height 14
click at [290, 275] on span "X" at bounding box center [346, 277] width 267 height 14
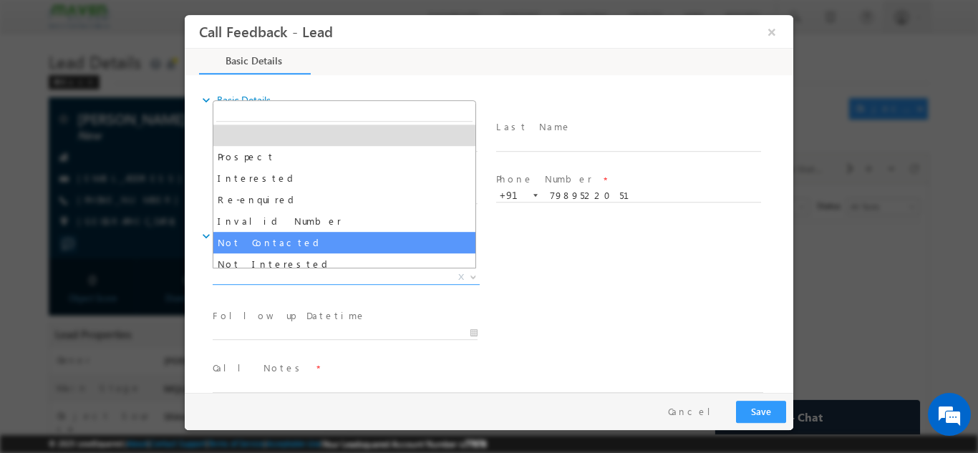
select select "Not Contacted"
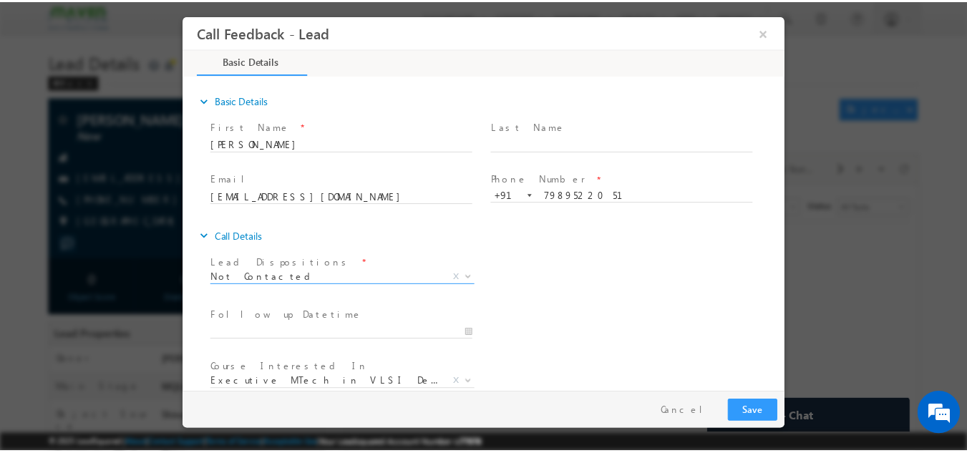
scroll to position [76, 0]
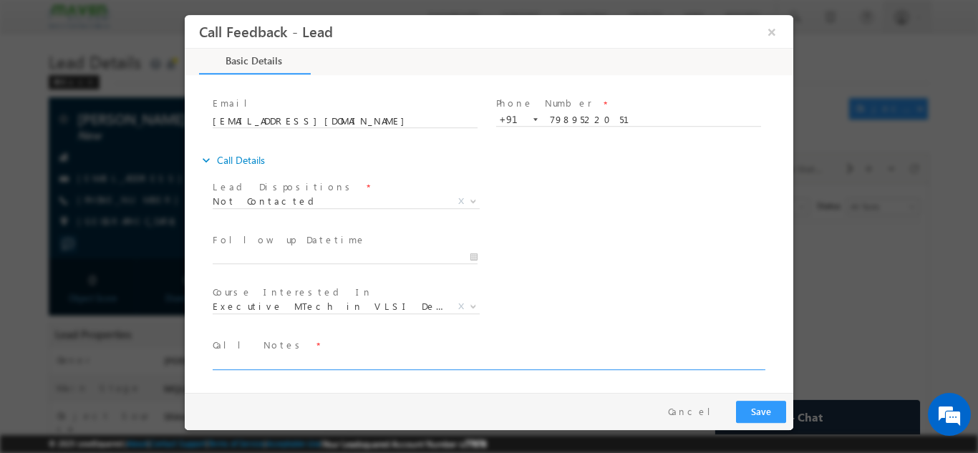
click at [286, 363] on textarea at bounding box center [488, 361] width 550 height 16
type textarea "disconnected"
click at [301, 252] on input "08/09/2025 2:10 PM" at bounding box center [345, 257] width 265 height 14
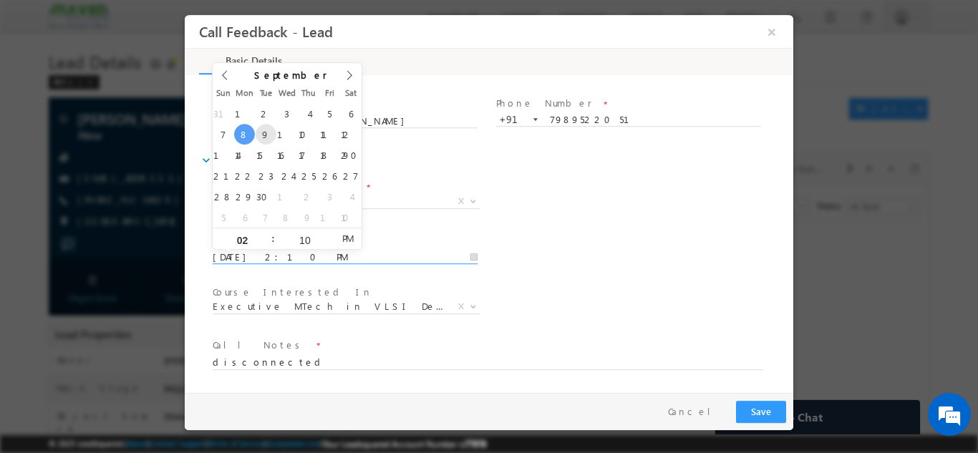
type input "09/09/2025 2:10 PM"
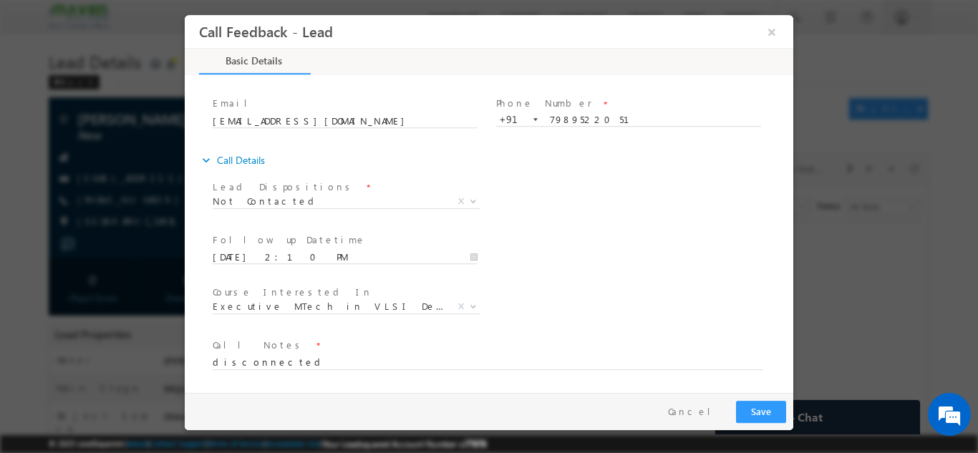
click at [688, 207] on div "Lead Dispositions * Prospect Interested Re-enquired Invalid Number Not Contacte…" at bounding box center [501, 202] width 583 height 53
click at [768, 406] on button "Save" at bounding box center [761, 411] width 50 height 22
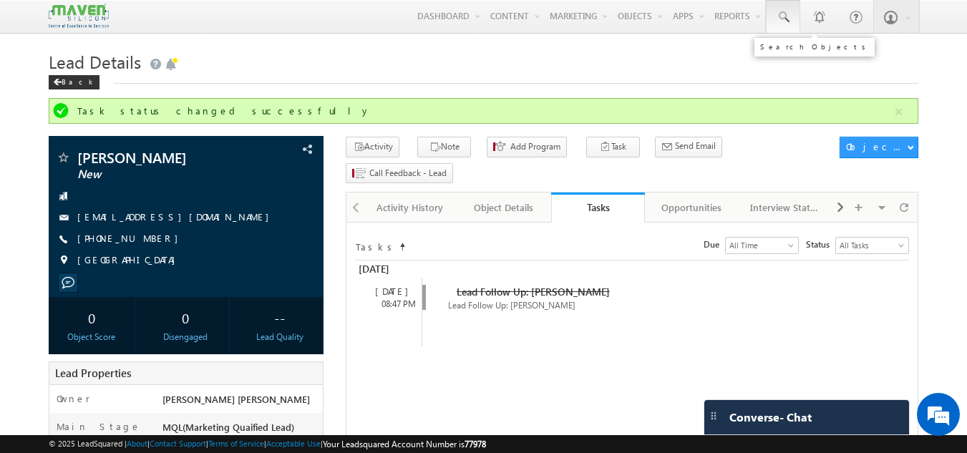
click at [792, 16] on link at bounding box center [783, 16] width 34 height 33
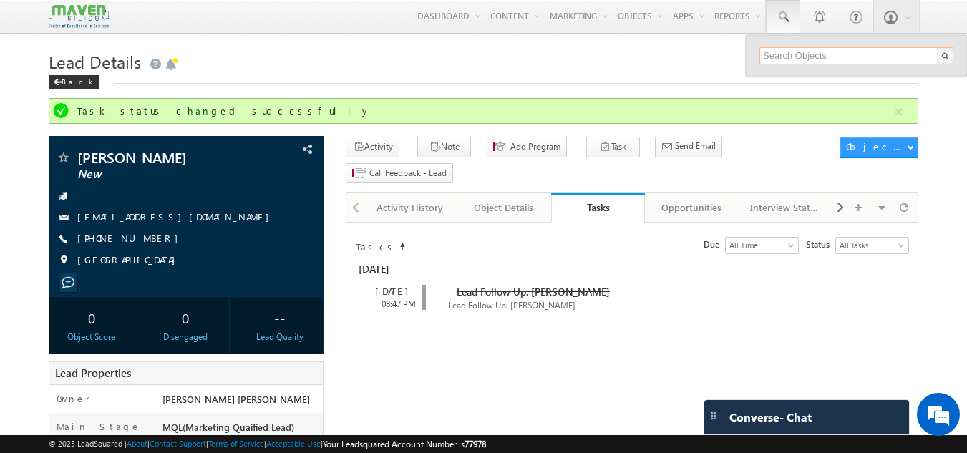
click at [785, 49] on input "text" at bounding box center [856, 55] width 194 height 17
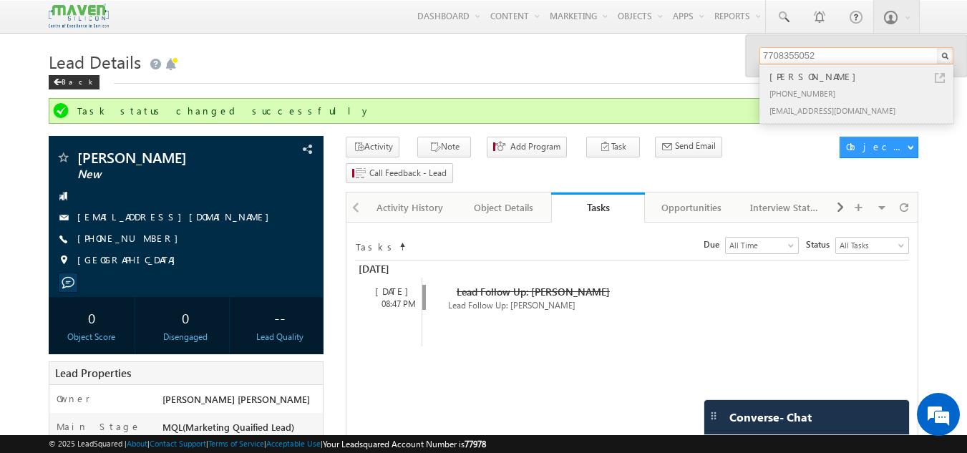
type input "7708355052"
click at [827, 105] on div "catchjillu@gmail.com" at bounding box center [862, 110] width 192 height 17
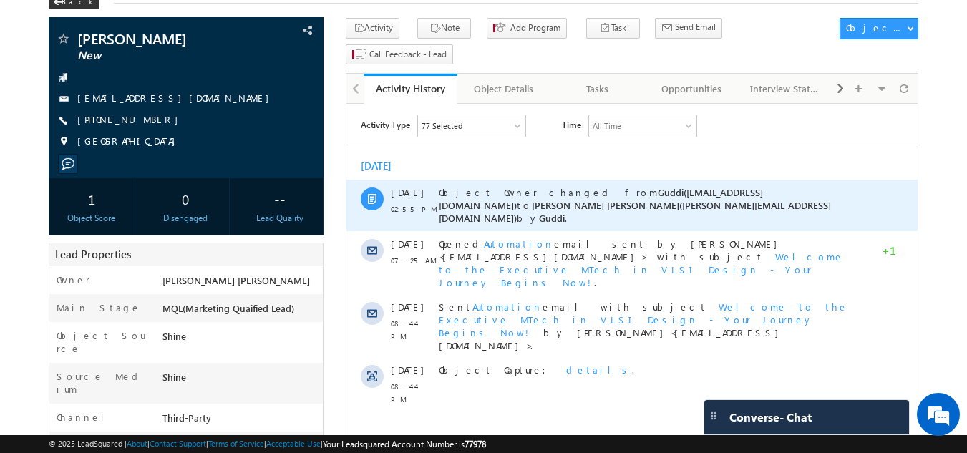
scroll to position [81, 0]
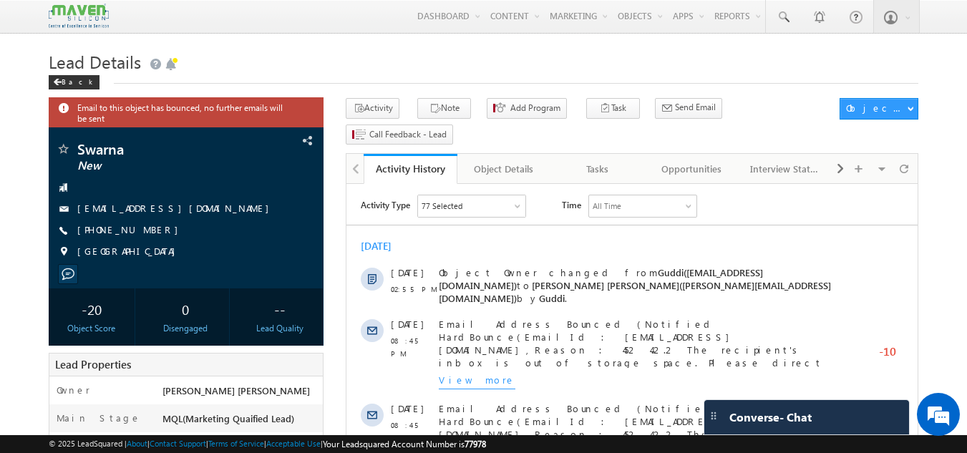
click at [399, 62] on h1 "Lead Details" at bounding box center [484, 61] width 870 height 28
click at [590, 160] on div "Tasks" at bounding box center [597, 168] width 69 height 17
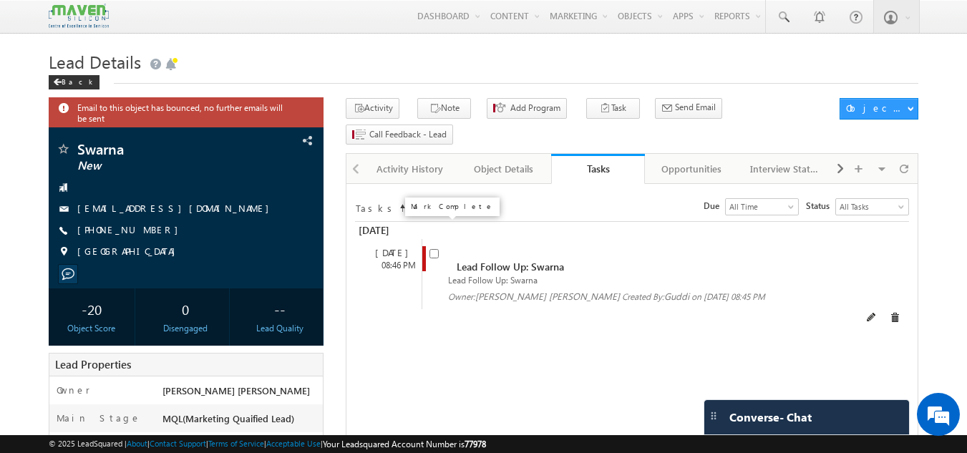
click at [432, 249] on input "checkbox" at bounding box center [433, 253] width 9 height 9
checkbox input "false"
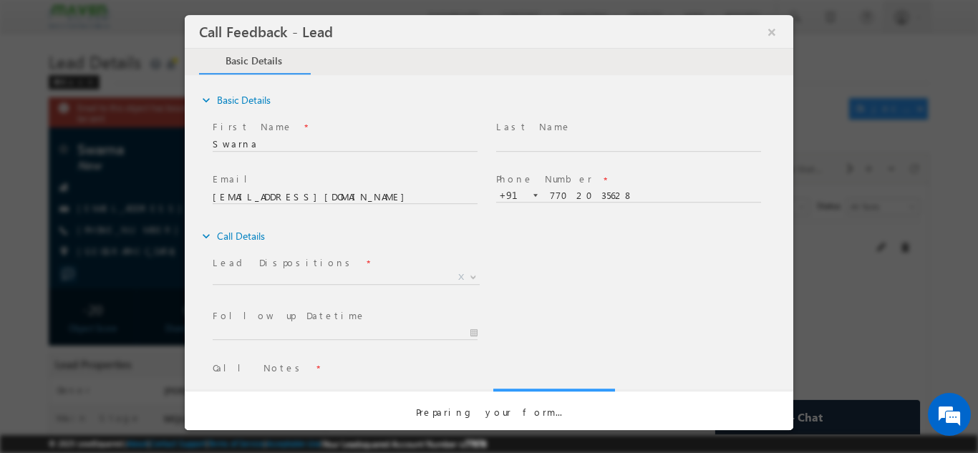
scroll to position [23, 0]
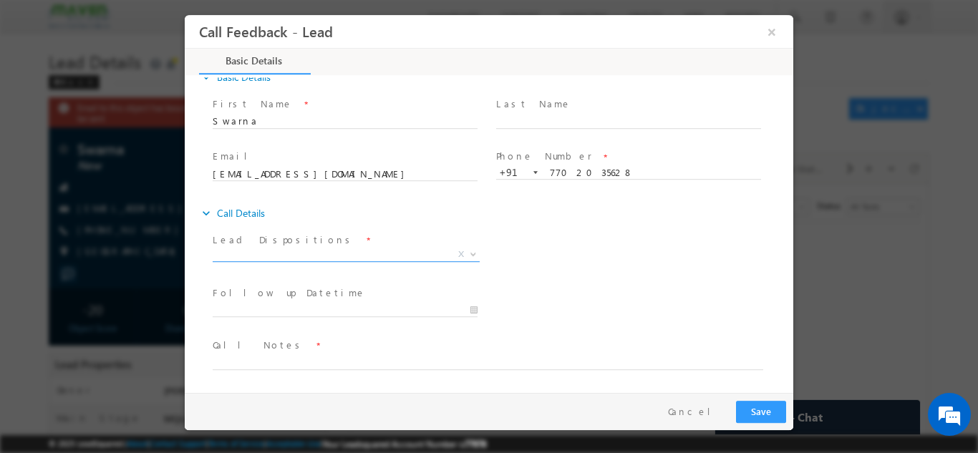
click at [359, 252] on span "X" at bounding box center [346, 254] width 267 height 14
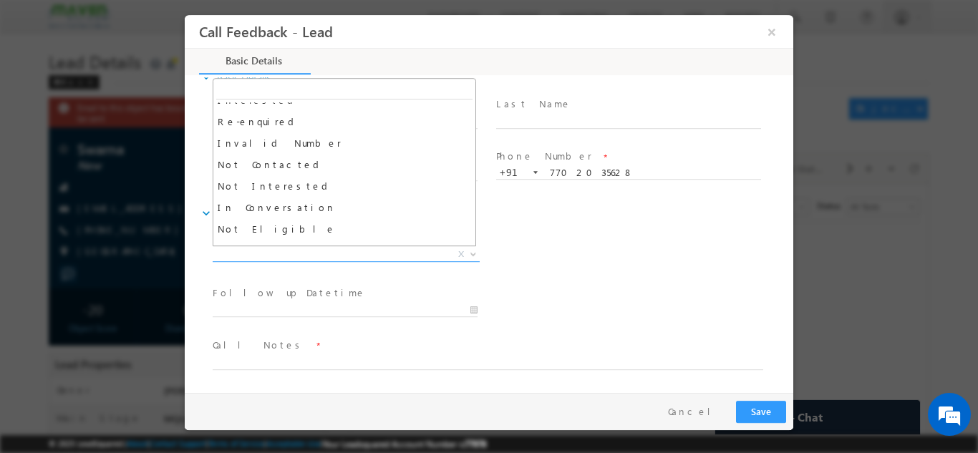
scroll to position [55, 0]
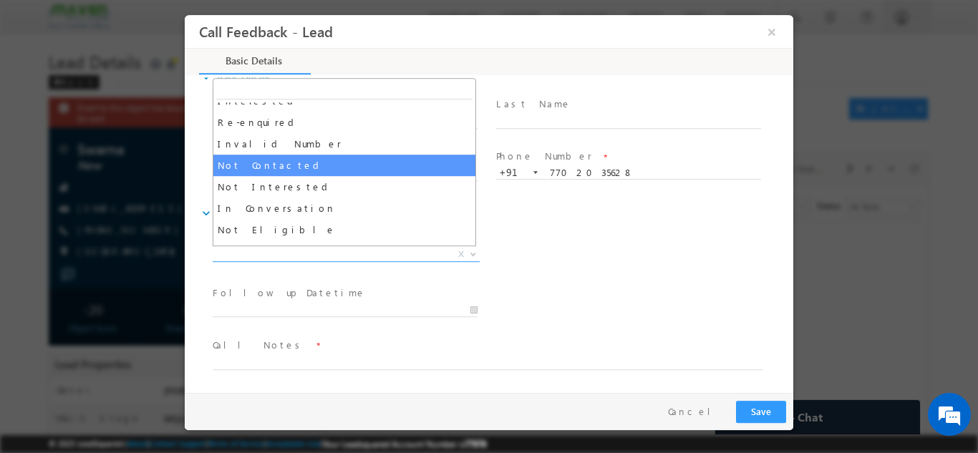
select select "Not Contacted"
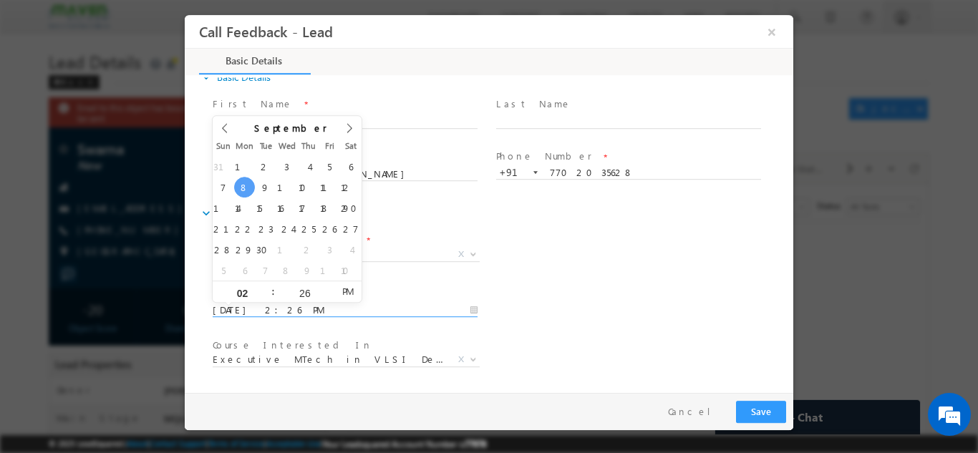
click at [331, 310] on input "08/09/2025 2:26 PM" at bounding box center [345, 310] width 265 height 14
type input "09/09/2025 2:26 PM"
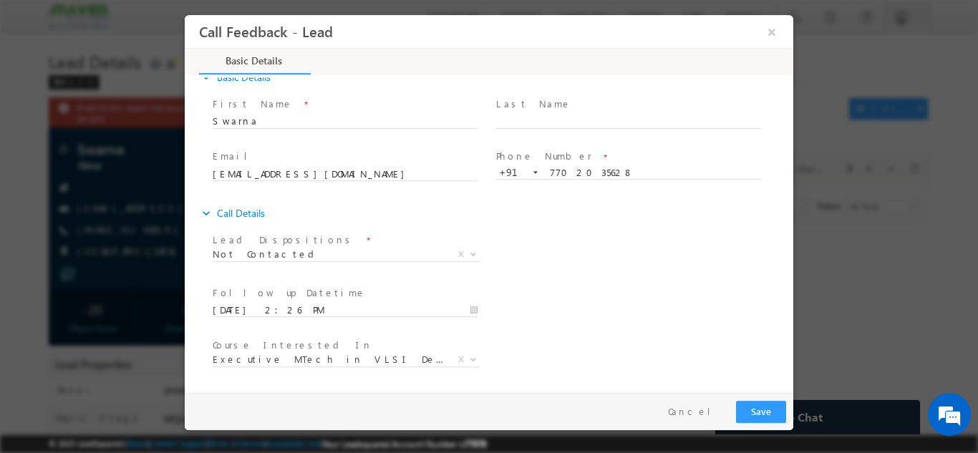
click at [620, 261] on div "Lead Dispositions * Prospect Interested Re-enquired Invalid Number Not Contacte…" at bounding box center [501, 255] width 583 height 53
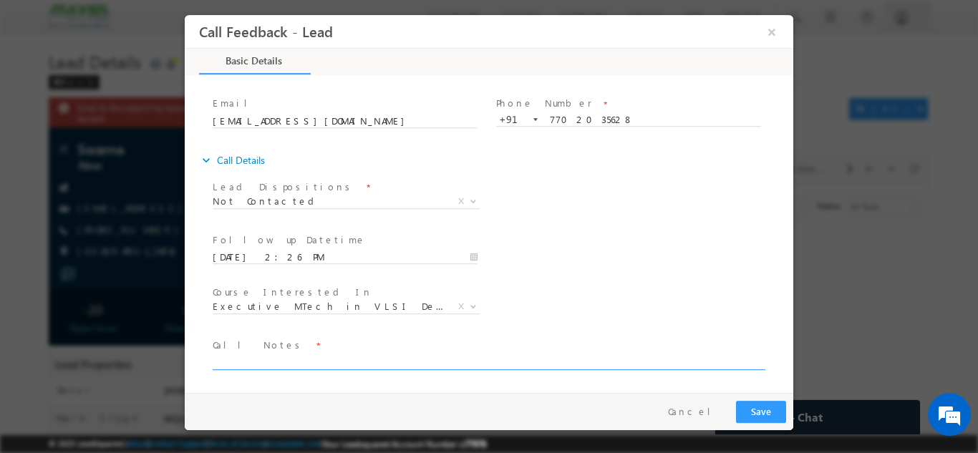
click at [485, 357] on textarea at bounding box center [488, 361] width 550 height 16
type textarea "dnp"
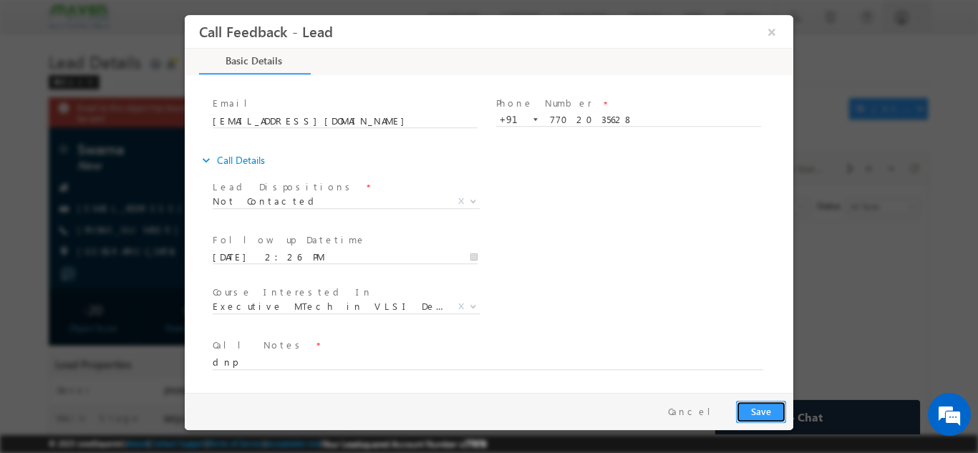
click at [761, 400] on button "Save" at bounding box center [761, 411] width 50 height 22
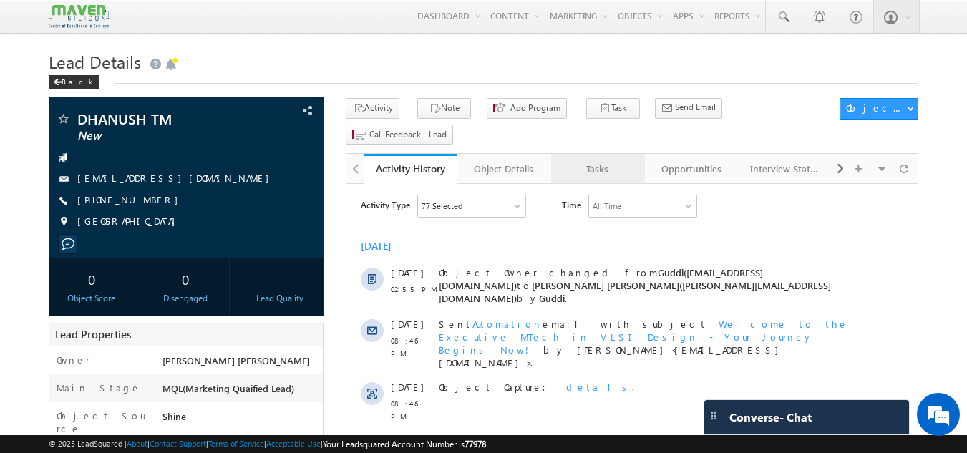
click at [602, 160] on div "Tasks" at bounding box center [597, 168] width 69 height 17
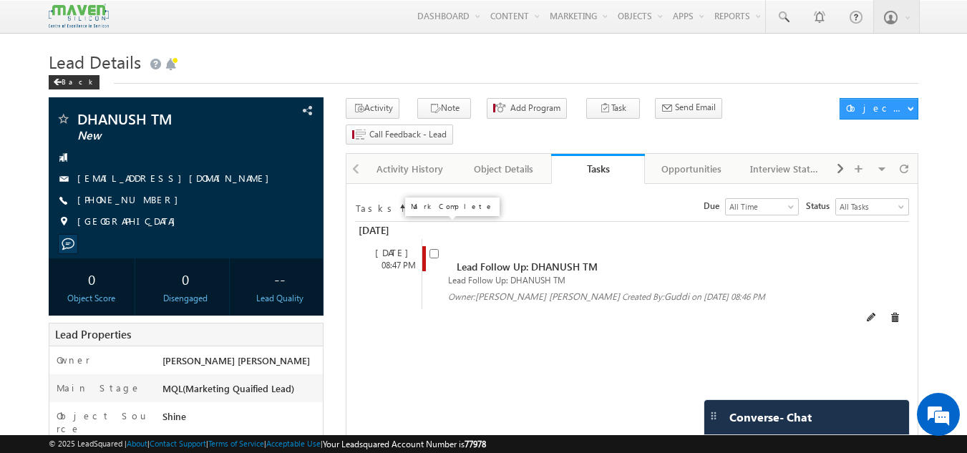
click at [432, 249] on input "checkbox" at bounding box center [433, 253] width 9 height 9
checkbox input "false"
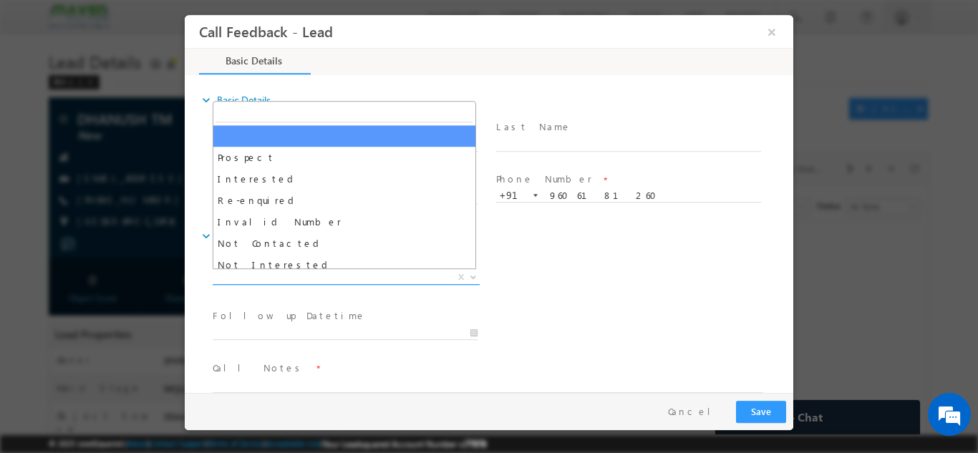
click at [296, 272] on span "X" at bounding box center [346, 277] width 267 height 14
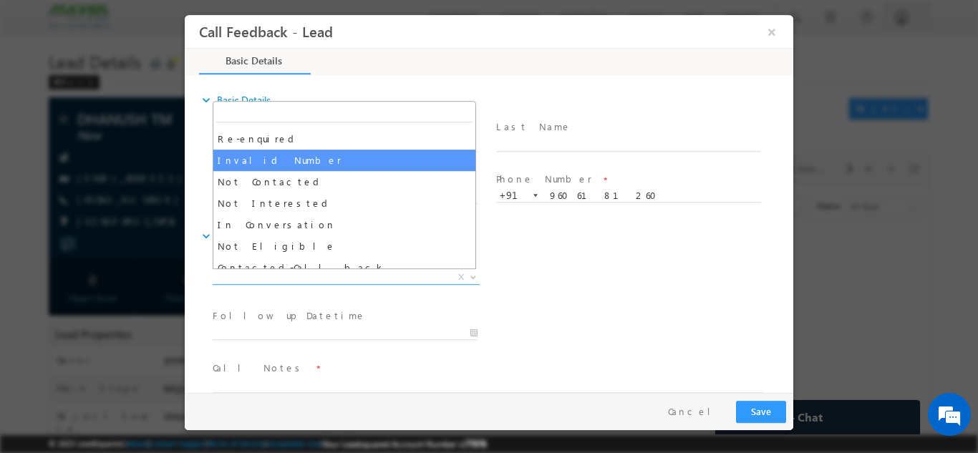
scroll to position [61, 0]
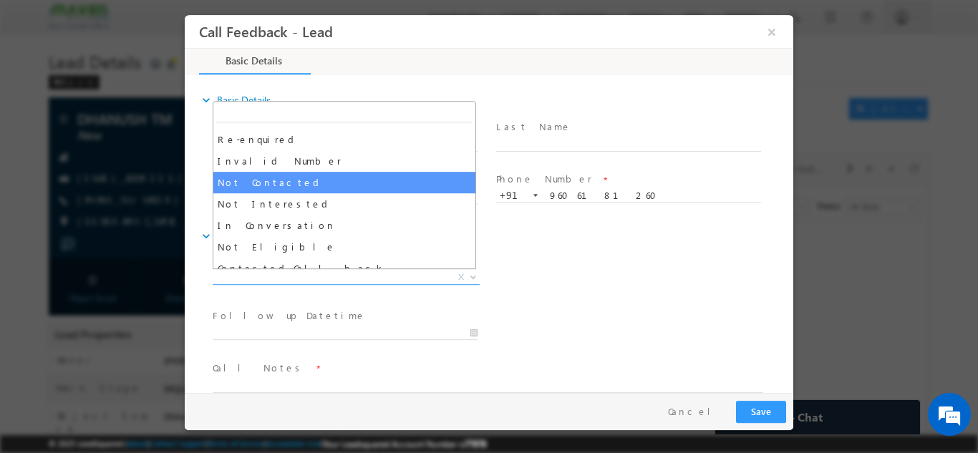
select select "Not Contacted"
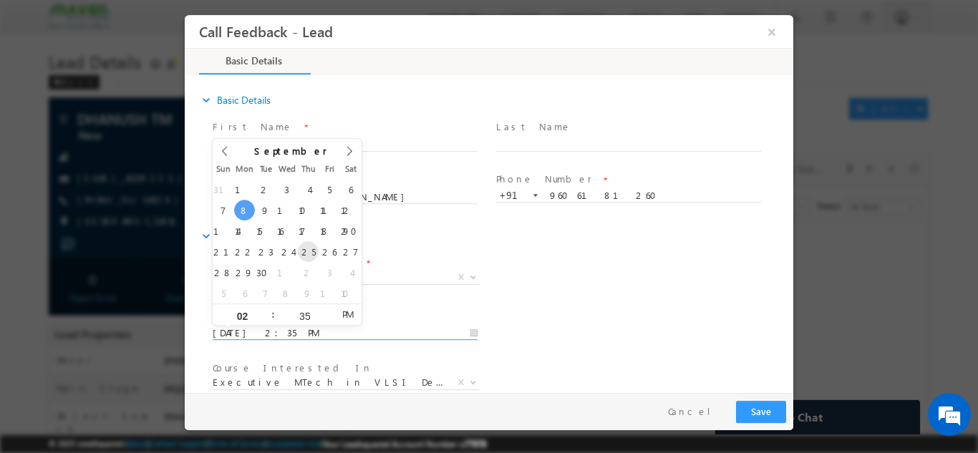
drag, startPoint x: 296, startPoint y: 329, endPoint x: 309, endPoint y: 250, distance: 80.6
click at [309, 250] on body "Call Feedback - Lead × Basic Details" at bounding box center [489, 203] width 608 height 378
type input "[DATE] 2:35 PM"
click at [542, 339] on div "Follow up Datetime * [DATE] 2:35 PM Program Type * Long Term Short Term X" at bounding box center [501, 331] width 583 height 53
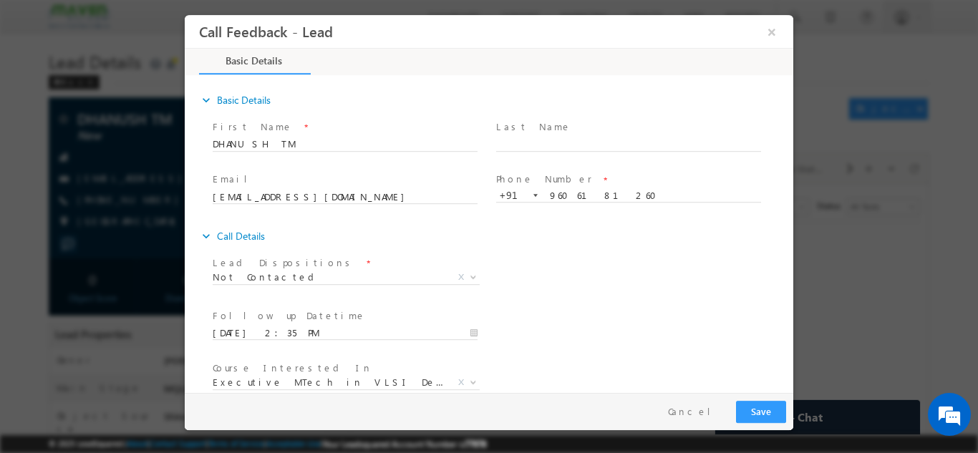
scroll to position [76, 0]
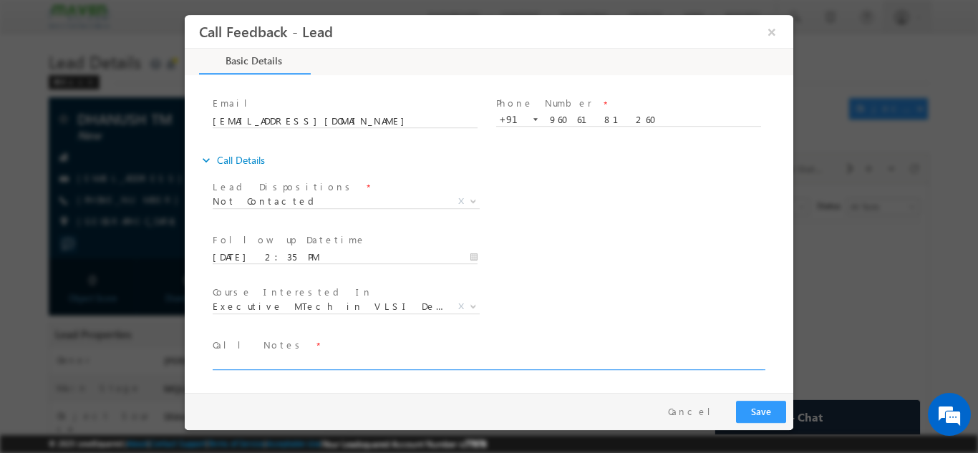
click at [376, 357] on textarea at bounding box center [488, 361] width 550 height 16
type textarea "dnp"
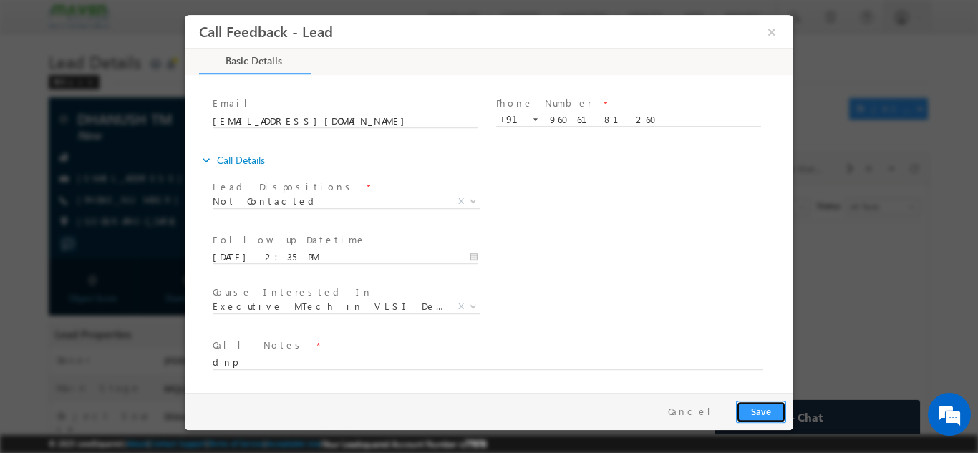
click at [765, 409] on button "Save" at bounding box center [761, 411] width 50 height 22
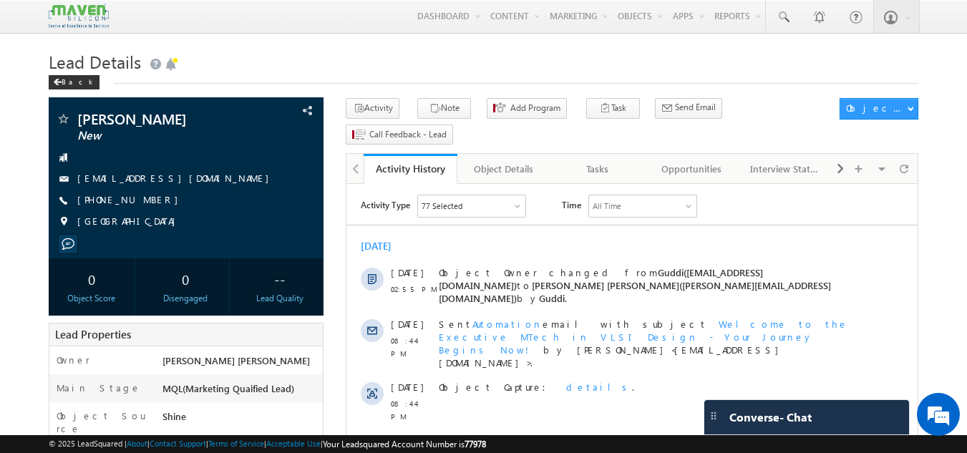
click at [187, 190] on div "[PERSON_NAME] New [EMAIL_ADDRESS][DOMAIN_NAME] [PHONE_NUMBER] [GEOGRAPHIC_DATA]" at bounding box center [186, 174] width 261 height 125
click at [595, 156] on link "Tasks" at bounding box center [598, 169] width 94 height 30
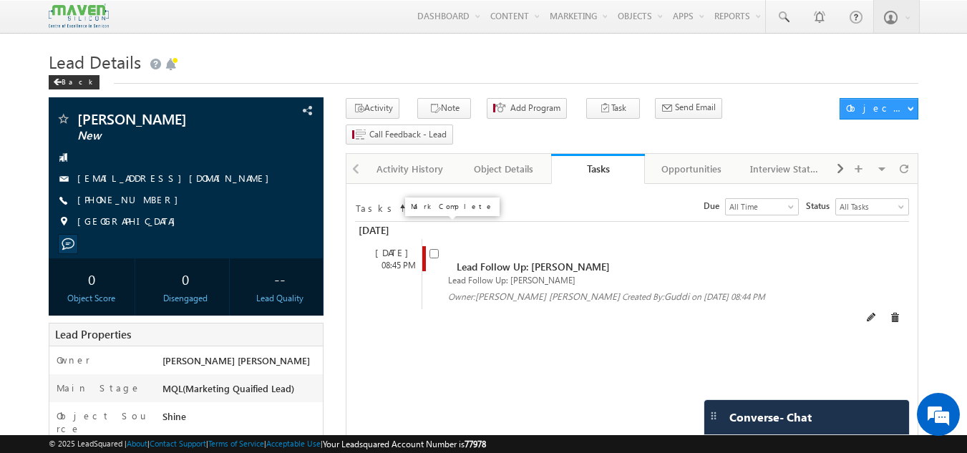
click at [435, 249] on input "checkbox" at bounding box center [433, 253] width 9 height 9
checkbox input "false"
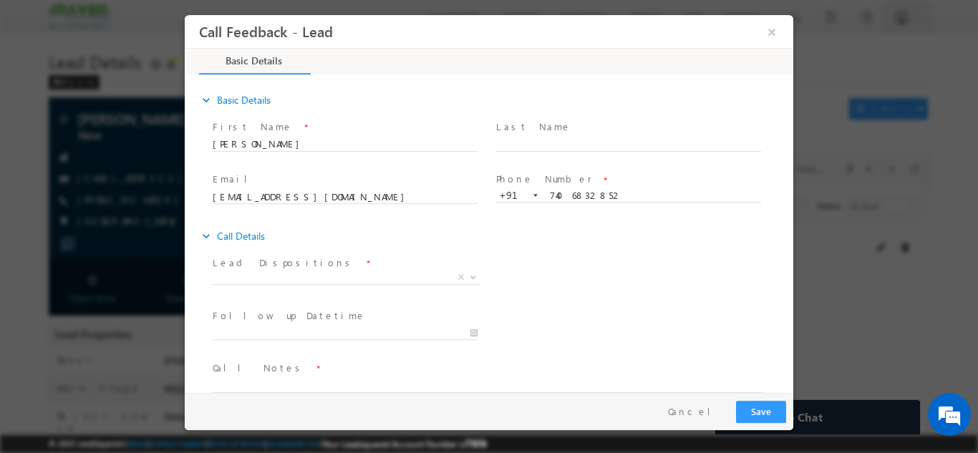
scroll to position [23, 0]
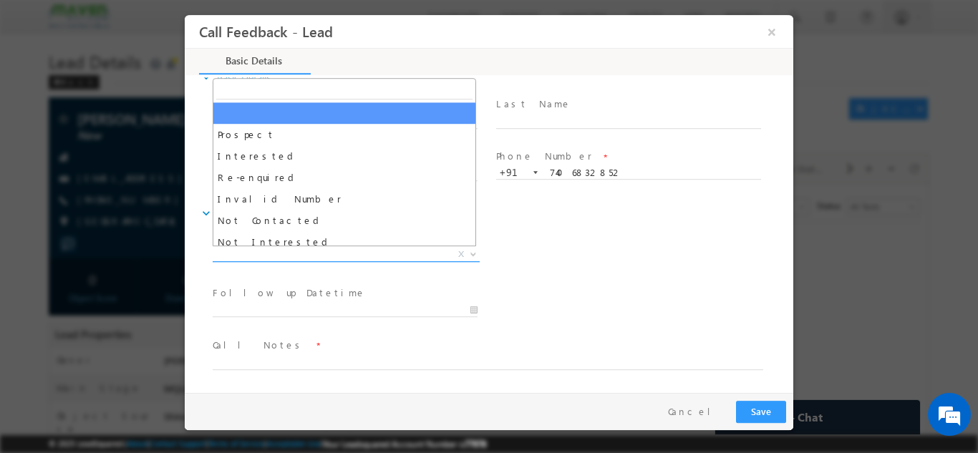
click at [385, 258] on span "X" at bounding box center [346, 254] width 267 height 14
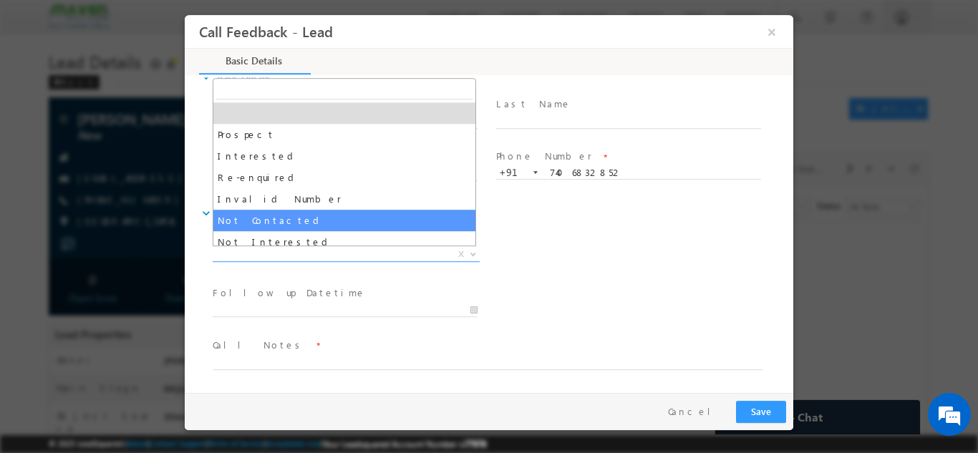
select select "Not Contacted"
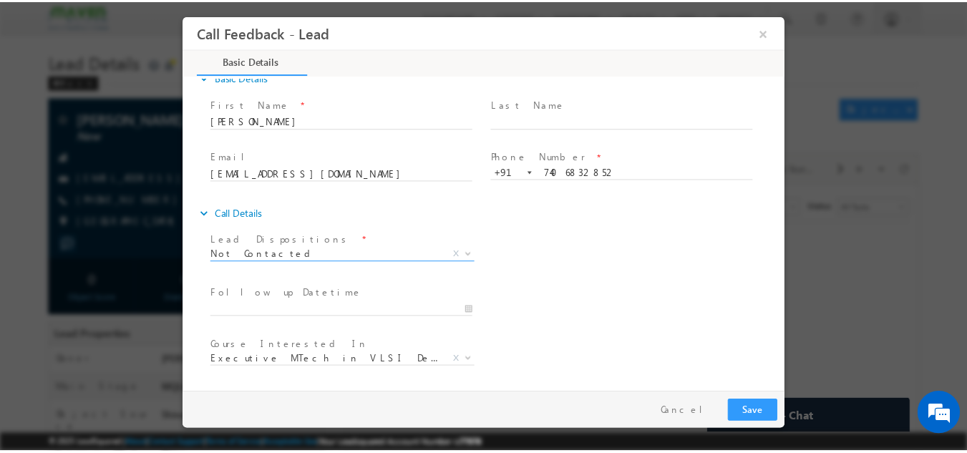
scroll to position [76, 0]
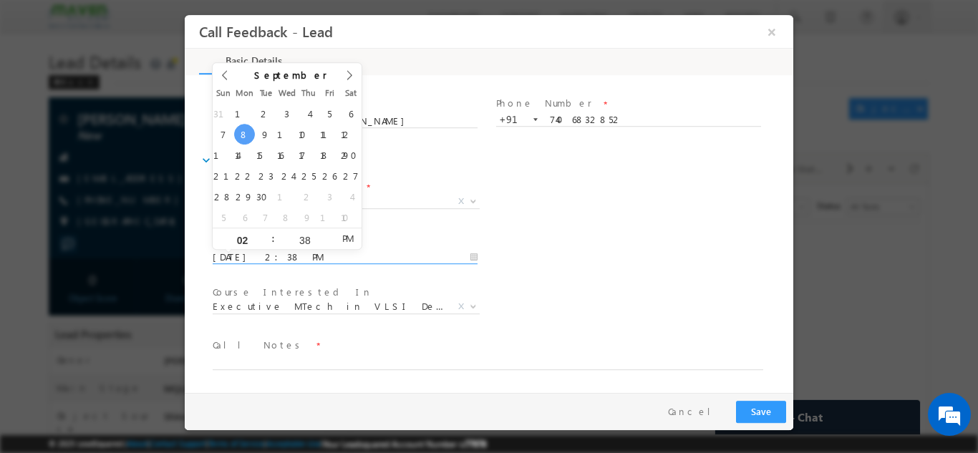
click at [373, 256] on input "08/09/2025 2:38 PM" at bounding box center [345, 257] width 265 height 14
type input "09/09/2025 2:38 PM"
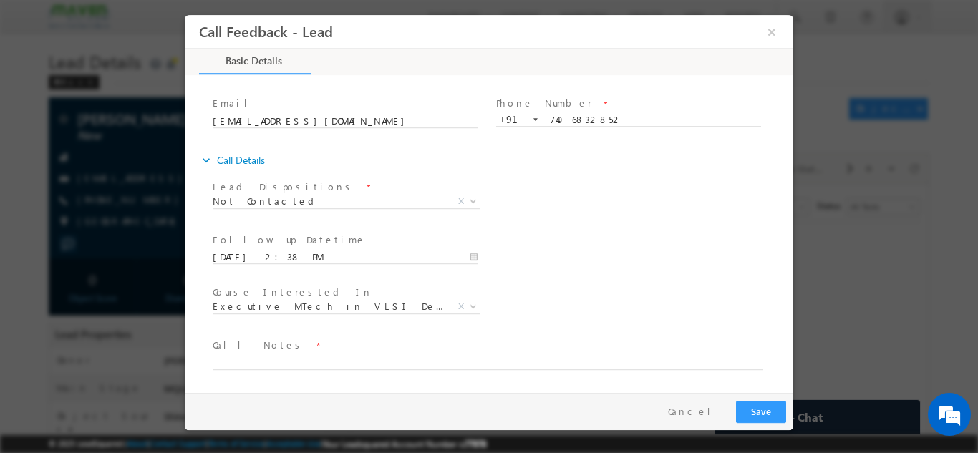
click at [575, 193] on div "Lead Dispositions * Prospect Interested Re-enquired Invalid Number Not Contacte…" at bounding box center [501, 202] width 583 height 53
click at [451, 367] on textarea at bounding box center [488, 361] width 550 height 16
type textarea "dnp"
click at [759, 401] on button "Save" at bounding box center [761, 411] width 50 height 22
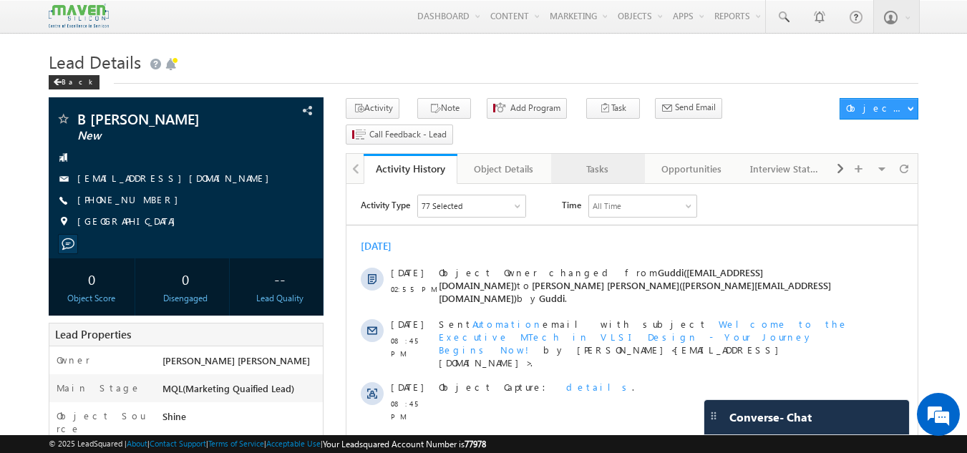
click at [604, 159] on link "Tasks" at bounding box center [598, 169] width 94 height 30
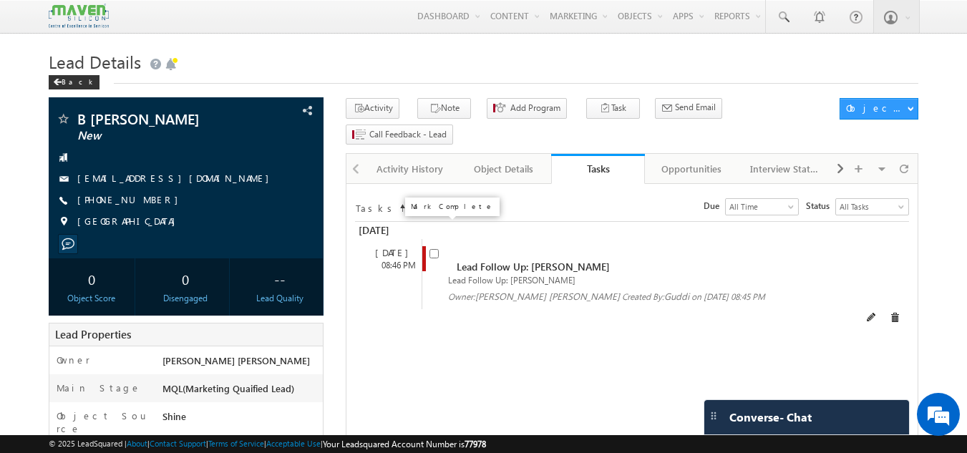
click at [432, 249] on input "checkbox" at bounding box center [433, 253] width 9 height 9
checkbox input "false"
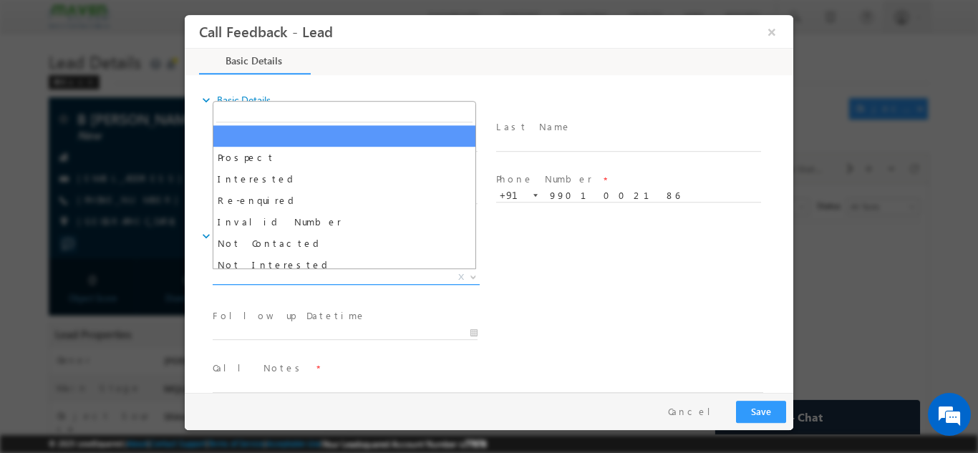
click at [408, 279] on span "X" at bounding box center [346, 277] width 267 height 14
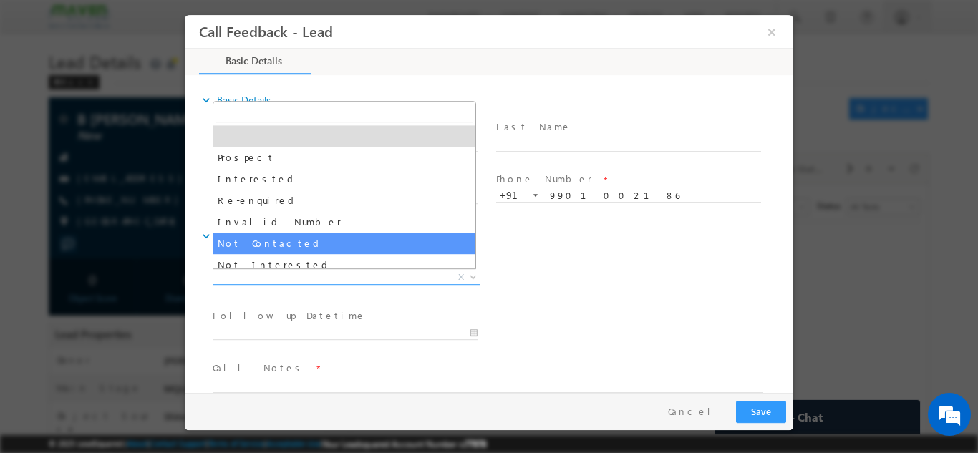
select select "Not Contacted"
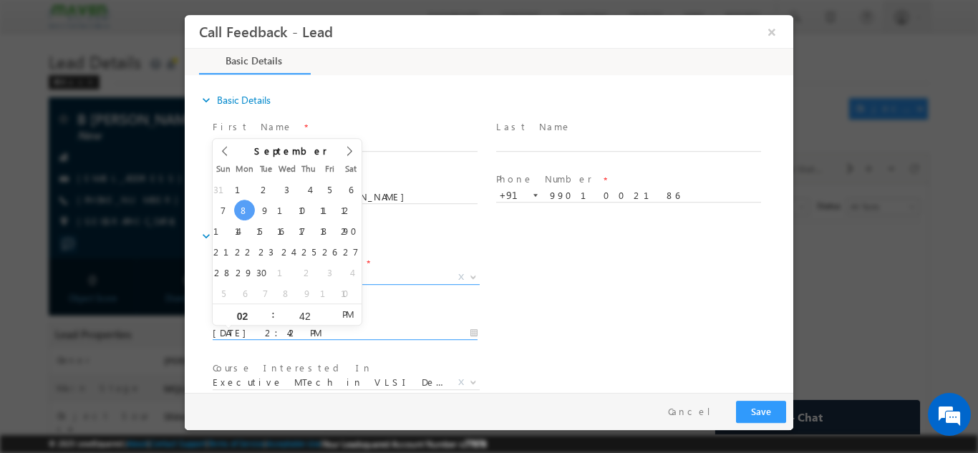
click at [399, 326] on input "08/09/2025 2:42 PM" at bounding box center [345, 333] width 265 height 14
type input "09/09/2025 2:42 PM"
click at [663, 296] on div "Lead Dispositions * Prospect Interested Re-enquired Invalid Number Not Contacte…" at bounding box center [501, 278] width 583 height 53
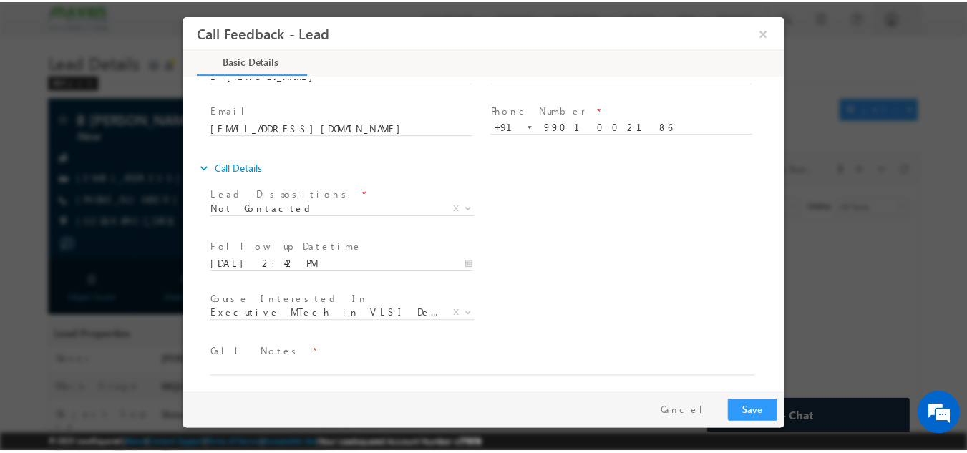
scroll to position [76, 0]
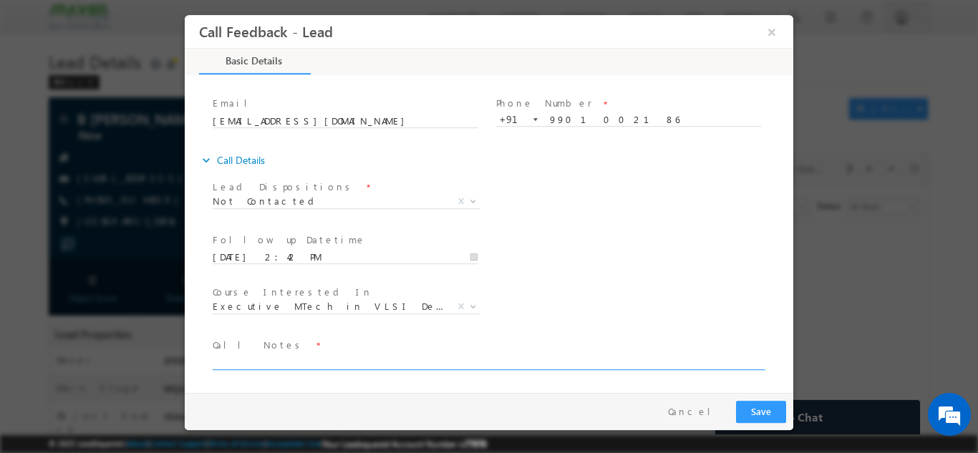
click at [535, 361] on textarea at bounding box center [488, 361] width 550 height 16
type textarea "dnp"
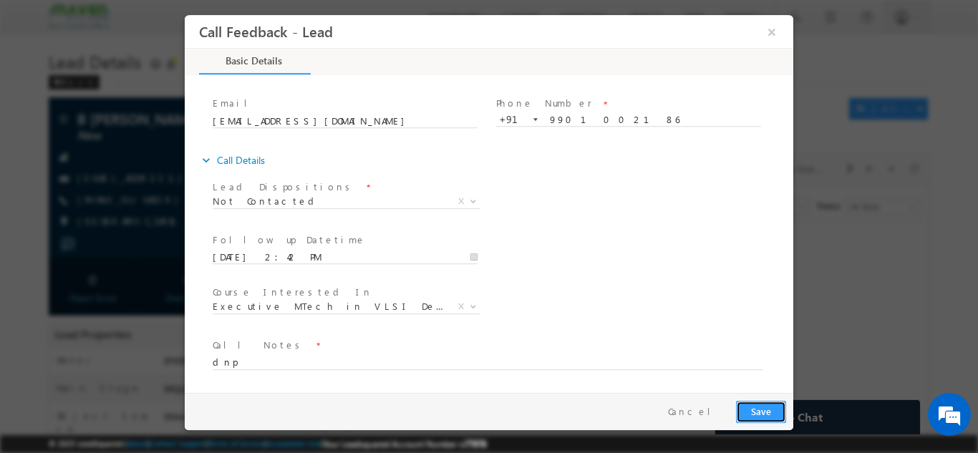
click at [773, 409] on button "Save" at bounding box center [761, 411] width 50 height 22
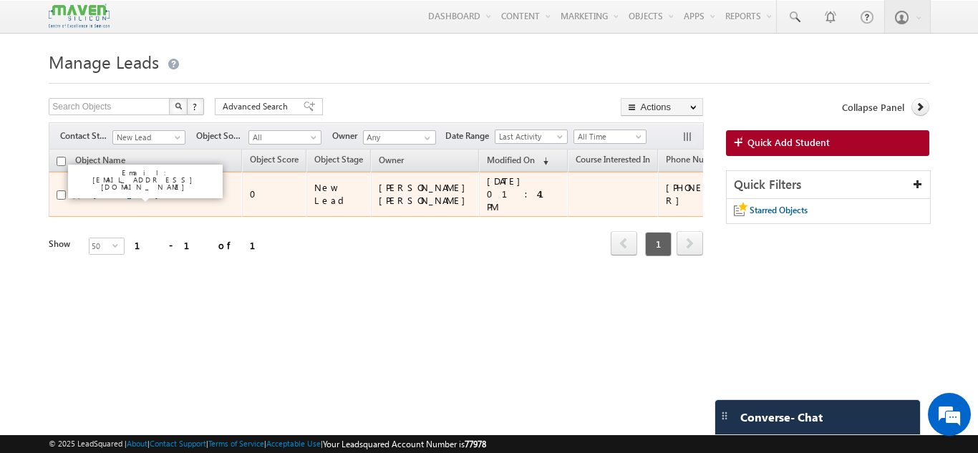
click at [120, 195] on link "[PERSON_NAME]" at bounding box center [125, 194] width 65 height 11
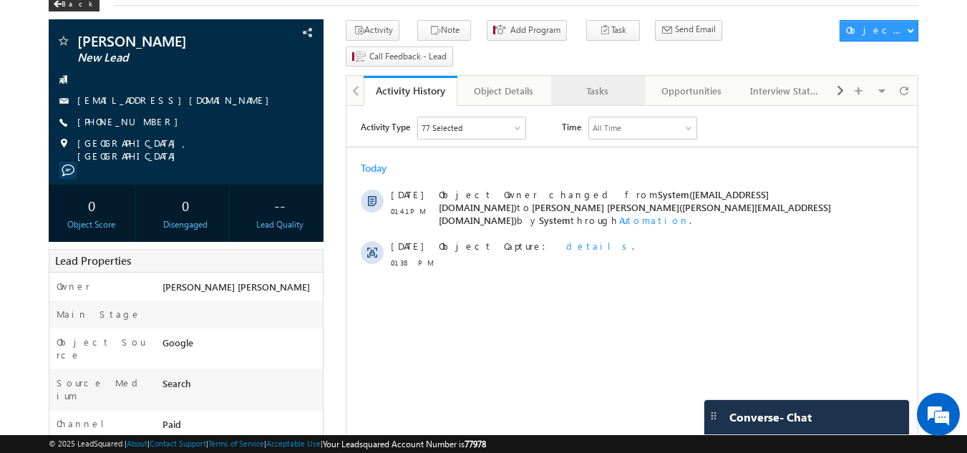
click at [592, 82] on div "Tasks" at bounding box center [597, 90] width 69 height 17
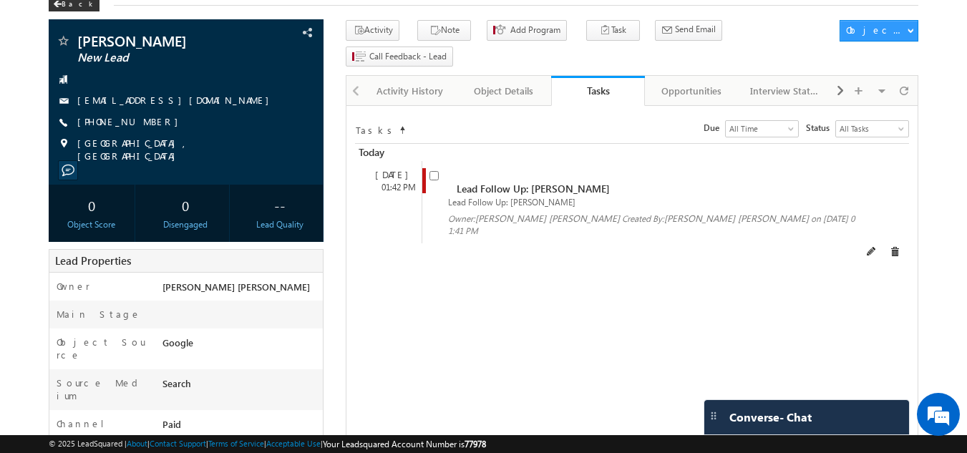
click at [438, 171] on input "checkbox" at bounding box center [433, 175] width 9 height 9
checkbox input "false"
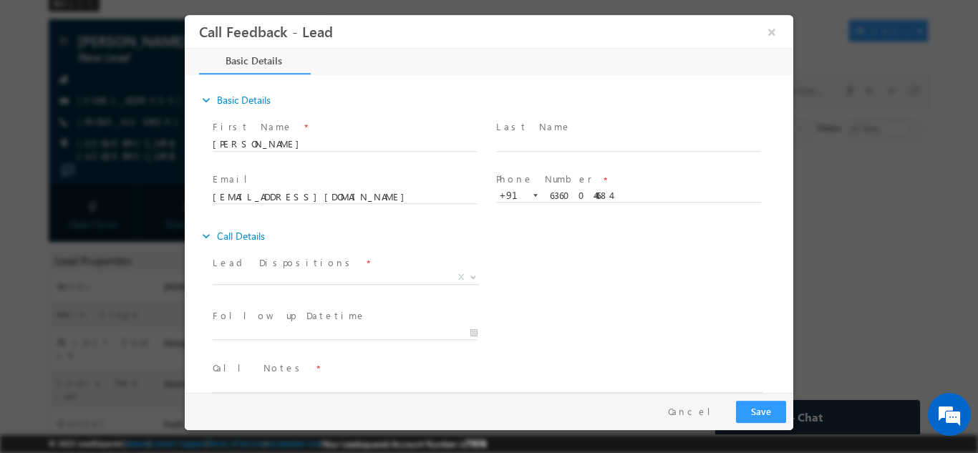
scroll to position [23, 0]
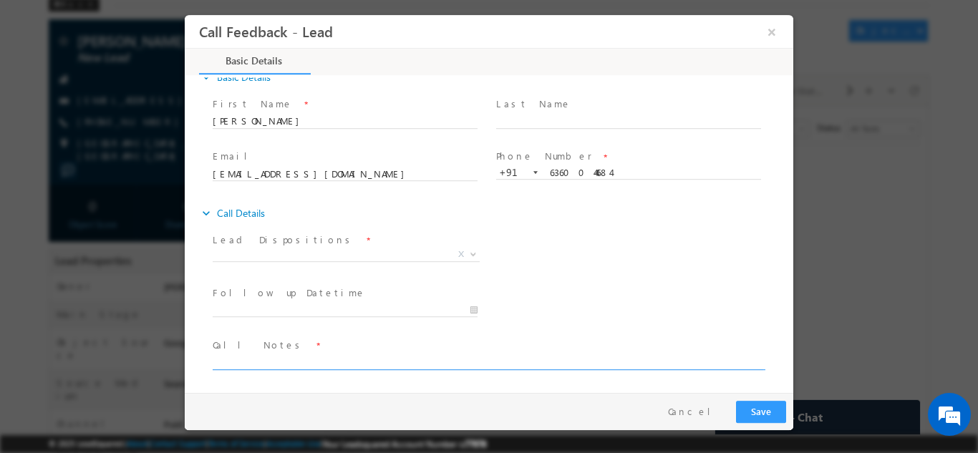
click at [316, 355] on textarea at bounding box center [488, 361] width 550 height 16
click at [316, 355] on textarea "Done be ece with 5th sem" at bounding box center [488, 361] width 550 height 16
click at [416, 355] on textarea "Done be ece with 5th sem from bangalore" at bounding box center [488, 361] width 550 height 16
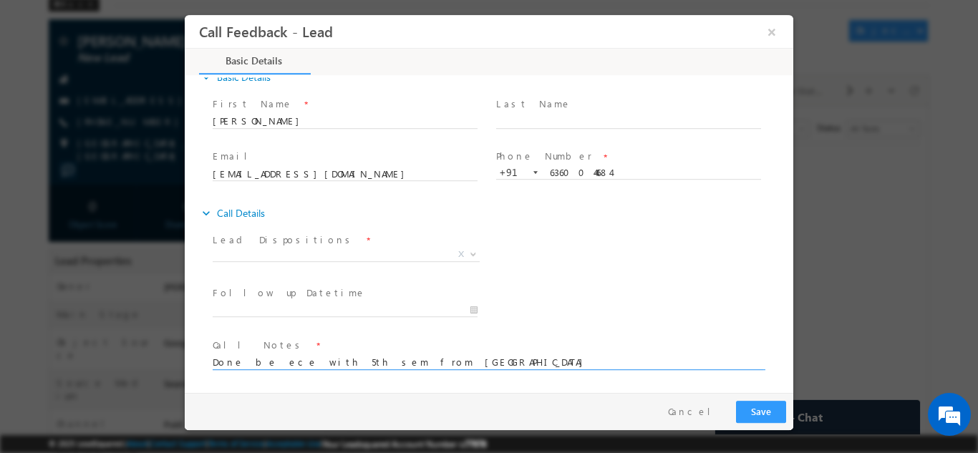
click at [416, 355] on textarea "Done be ece with 5th sem from bangalore" at bounding box center [488, 361] width 550 height 16
click at [322, 364] on textarea "Done be ece with 5th sem from bangalore" at bounding box center [488, 361] width 550 height 16
click at [391, 362] on textarea "Done be ece with 5th sem from bangalore" at bounding box center [488, 361] width 550 height 16
type textarea "Done be ece with 5th sem from bangalore"
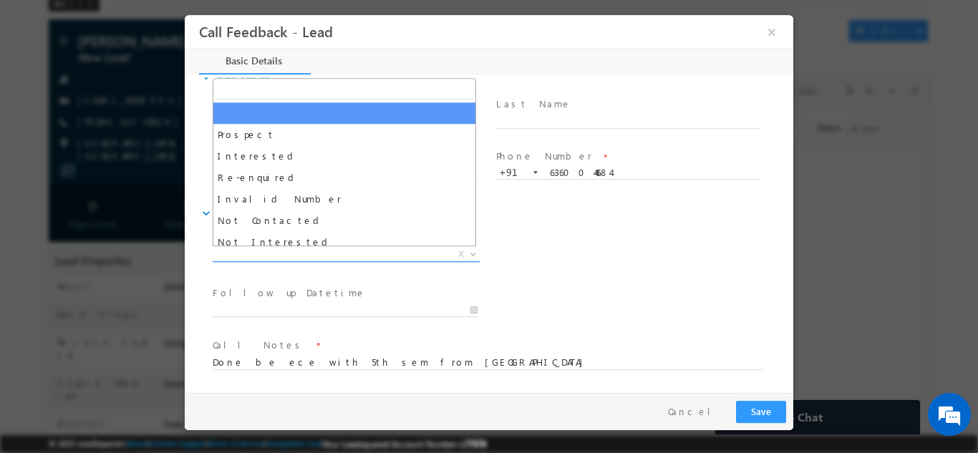
click at [341, 255] on span "X" at bounding box center [346, 254] width 267 height 14
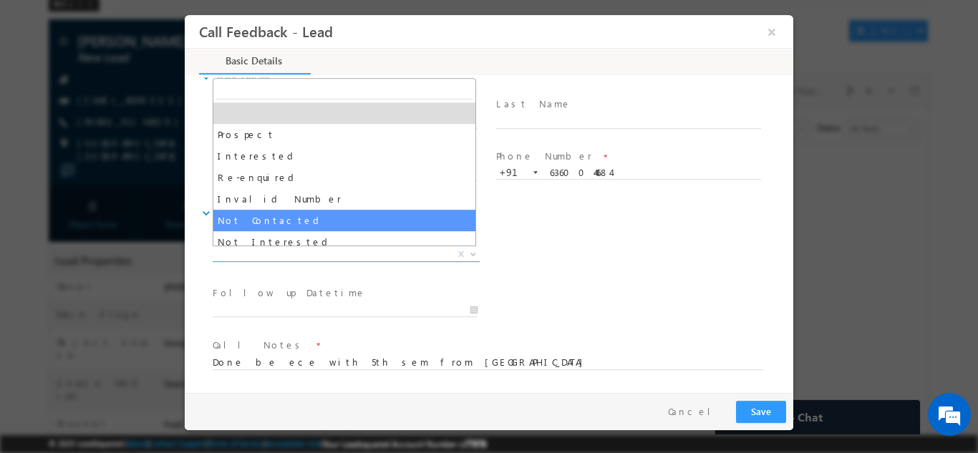
scroll to position [136, 0]
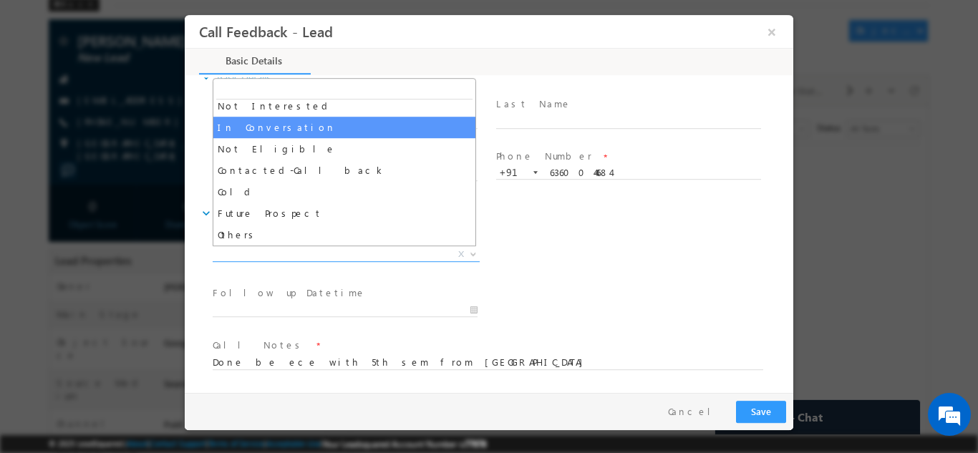
select select "In Conversation"
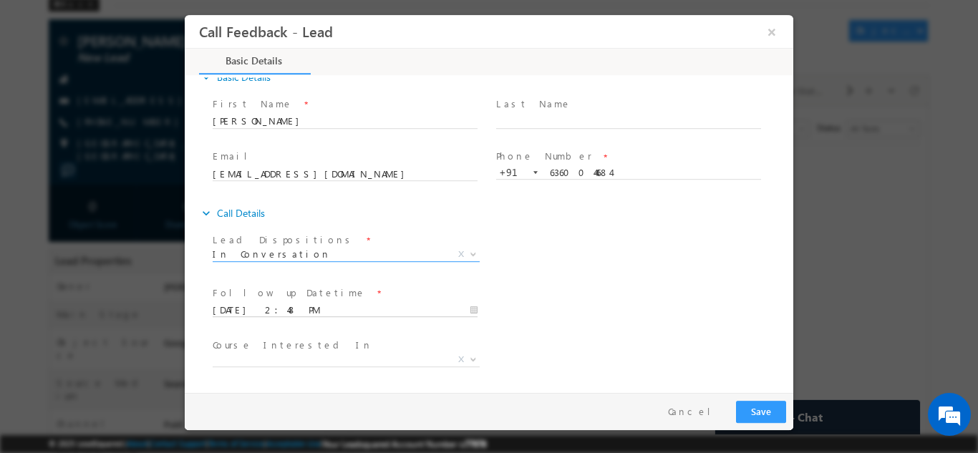
click at [344, 310] on input "08/09/2025 2:48 PM" at bounding box center [345, 310] width 265 height 14
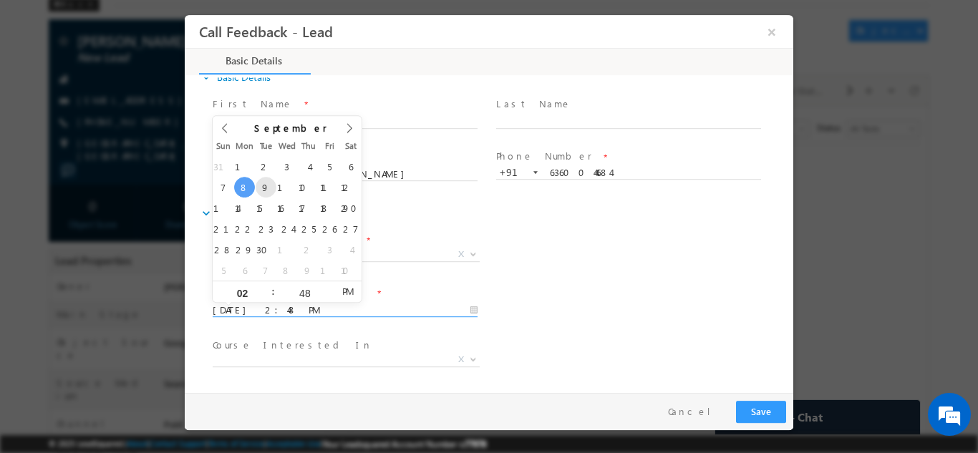
type input "09/09/2025 2:48 PM"
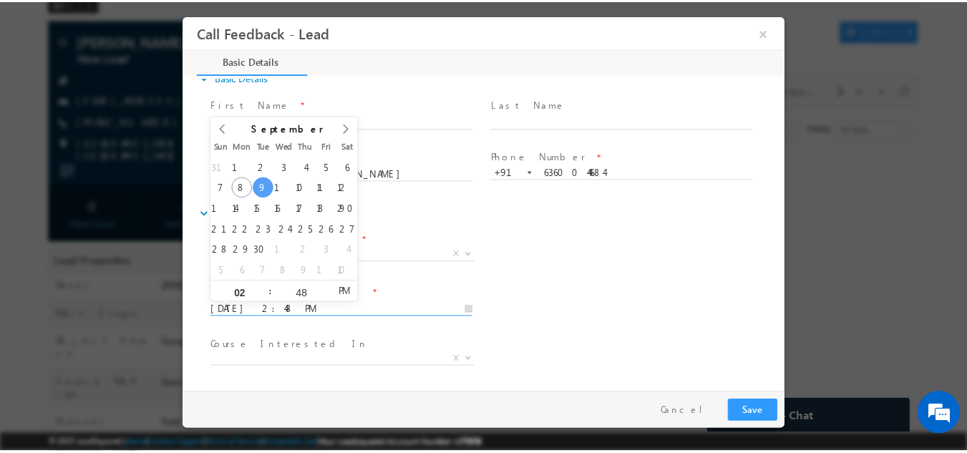
scroll to position [76, 0]
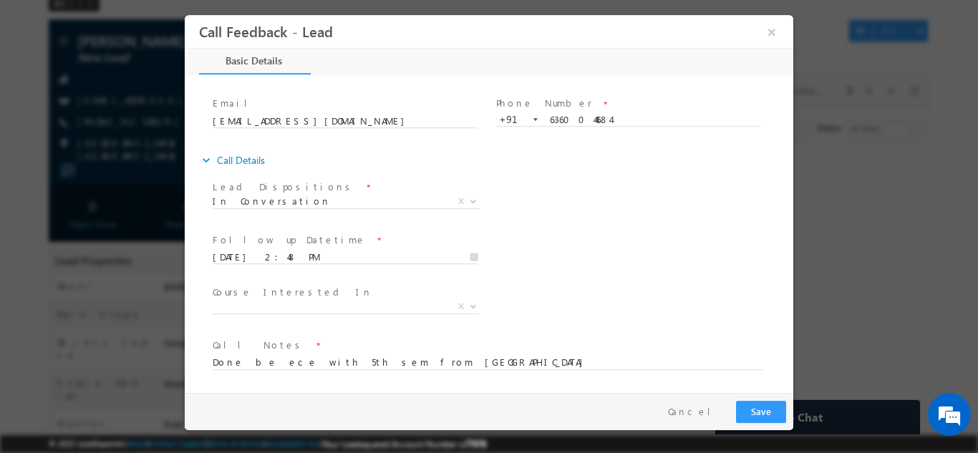
click at [442, 349] on span "Call Notes *" at bounding box center [480, 345] width 535 height 16
click at [437, 356] on textarea "Done be ece with 5th sem from bangalore" at bounding box center [488, 361] width 550 height 16
type textarea "Done be ece with 5th sem from [GEOGRAPHIC_DATA] pitch for iit rooekee pd course…"
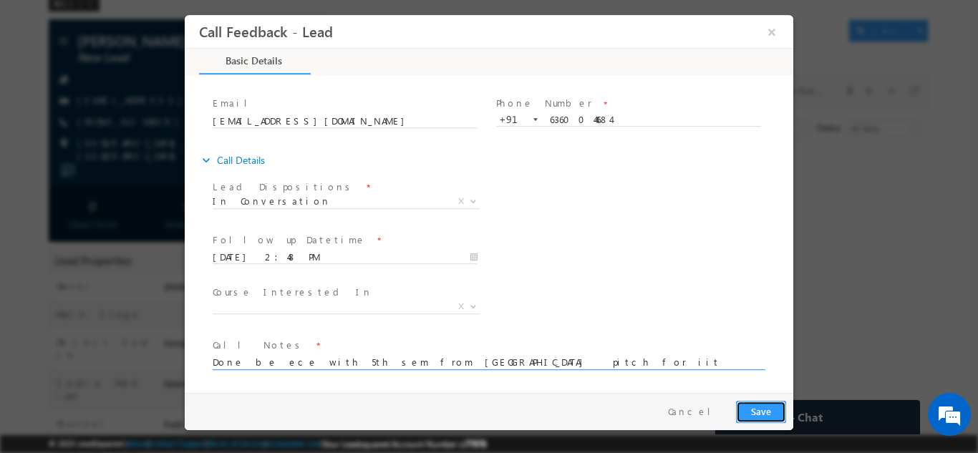
click at [757, 404] on button "Save" at bounding box center [761, 411] width 50 height 22
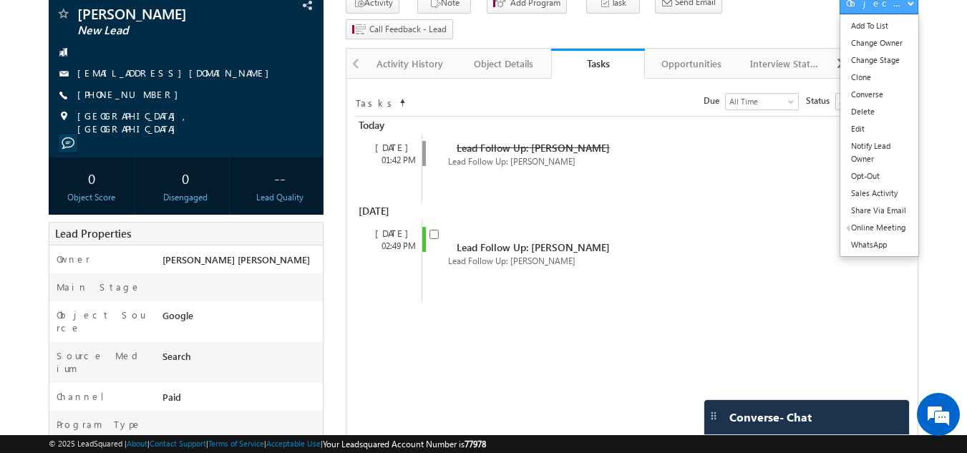
scroll to position [0, 0]
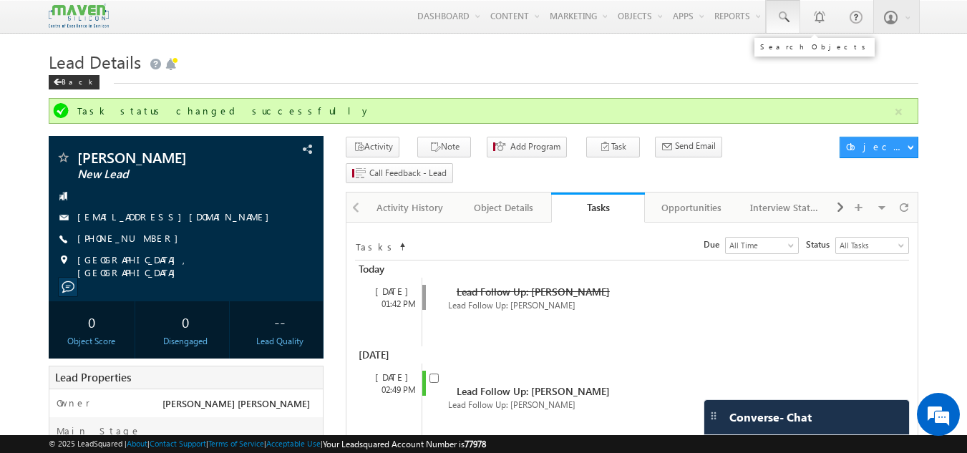
click at [792, 23] on link at bounding box center [783, 16] width 34 height 33
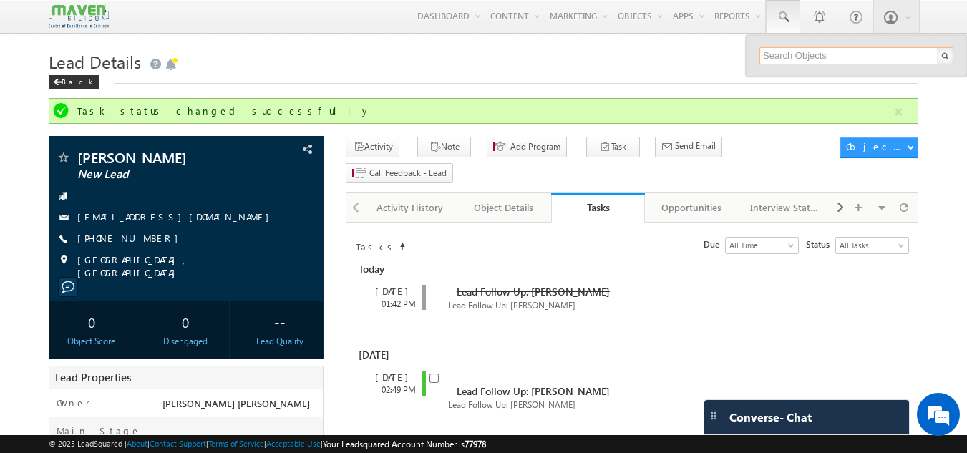
click at [774, 49] on input "text" at bounding box center [856, 55] width 194 height 17
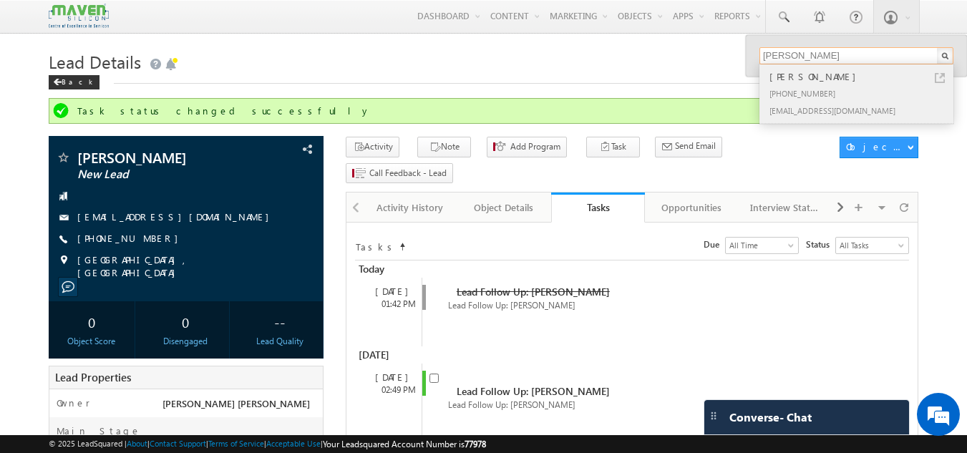
type input "utkarsh"
click at [820, 104] on div "2021ee40ut@mitsgwl.ac.in" at bounding box center [862, 110] width 192 height 17
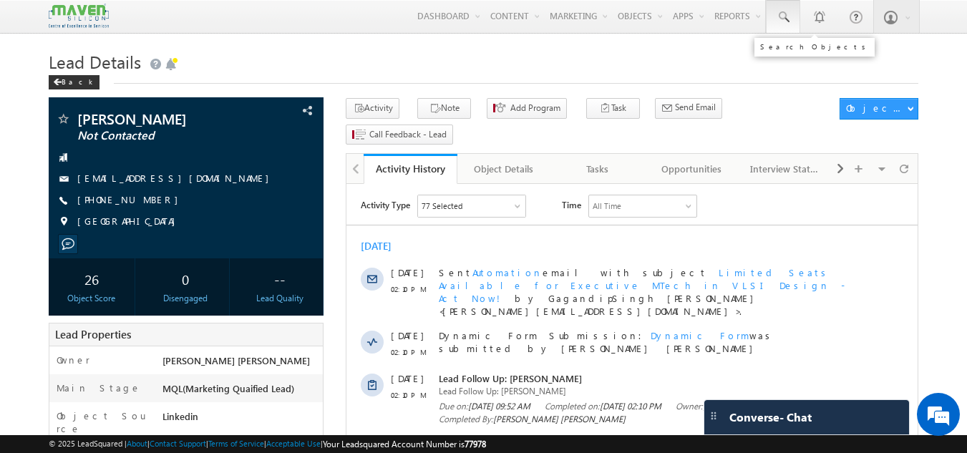
click at [792, 16] on link at bounding box center [783, 16] width 34 height 33
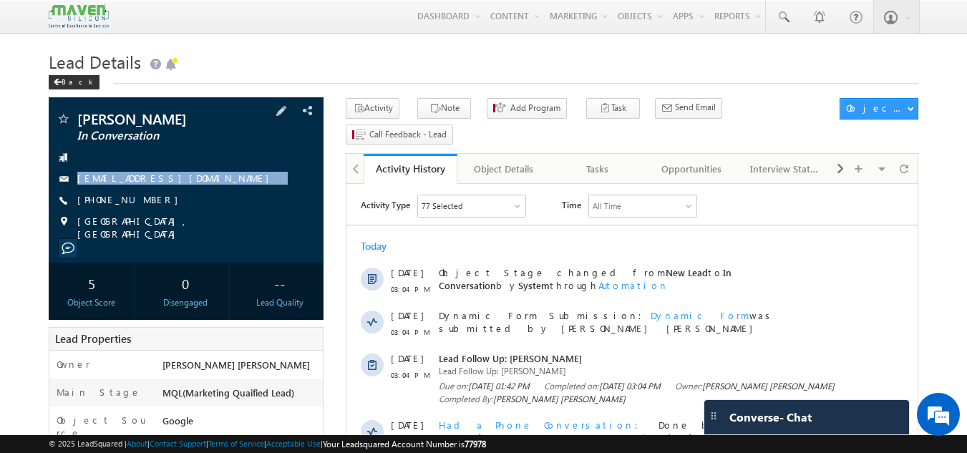
drag, startPoint x: 199, startPoint y: 160, endPoint x: 201, endPoint y: 190, distance: 29.4
click at [201, 190] on div "[PERSON_NAME] In Conversation [EMAIL_ADDRESS][DOMAIN_NAME] [PHONE_NUMBER]" at bounding box center [186, 176] width 261 height 129
copy div "[EMAIL_ADDRESS][DOMAIN_NAME]"
